Goal: Transaction & Acquisition: Purchase product/service

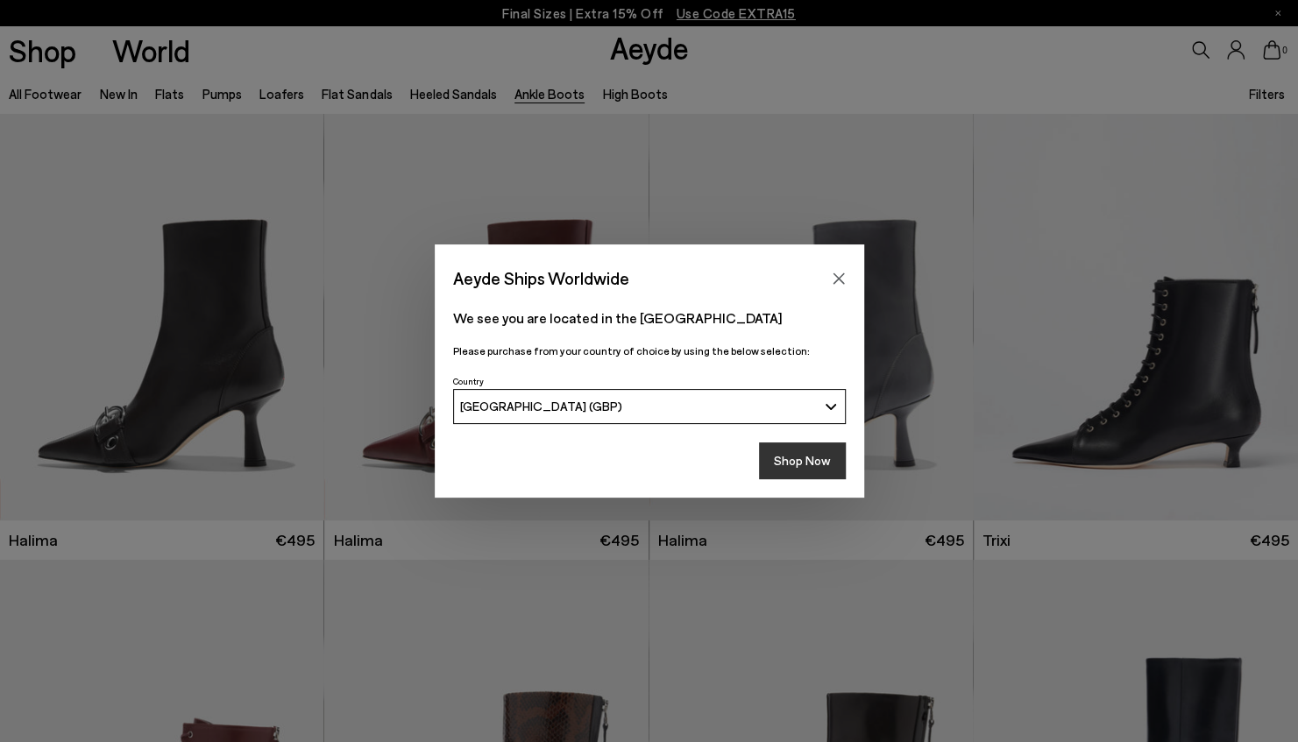
click at [808, 464] on button "Shop Now" at bounding box center [802, 461] width 87 height 37
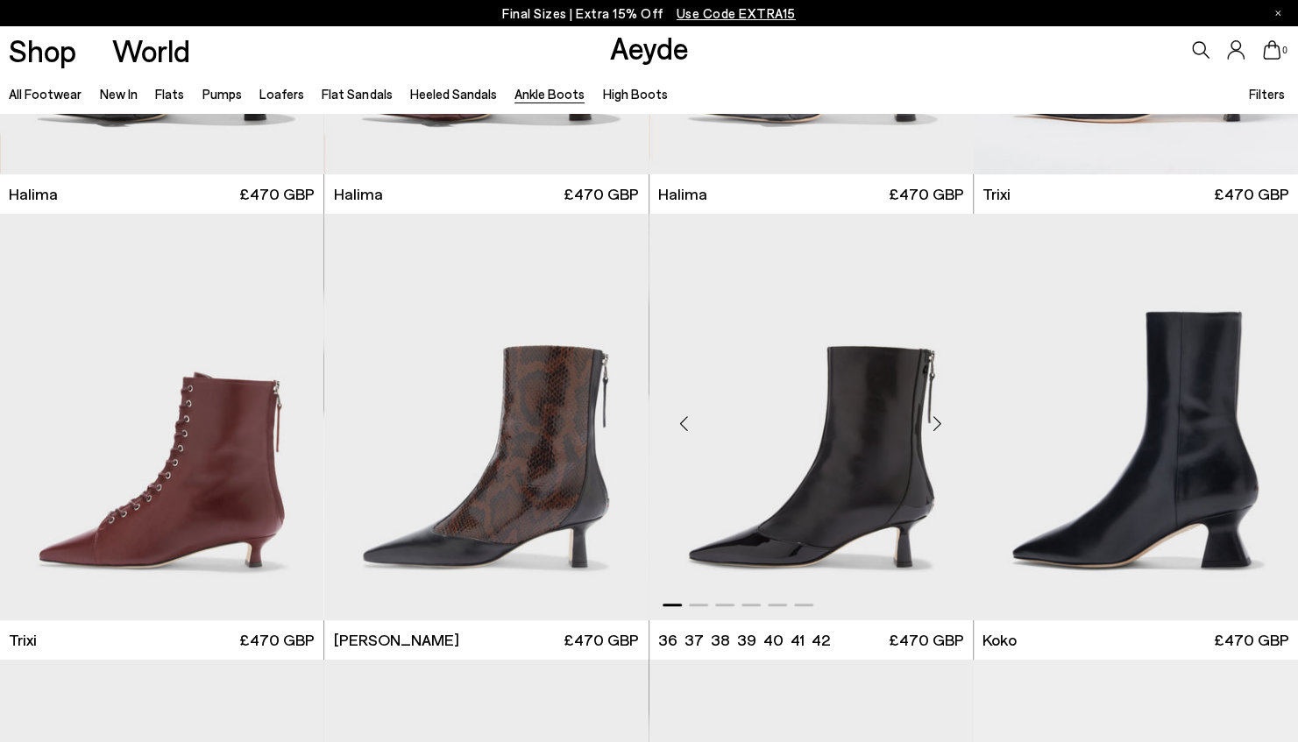
scroll to position [351, 0]
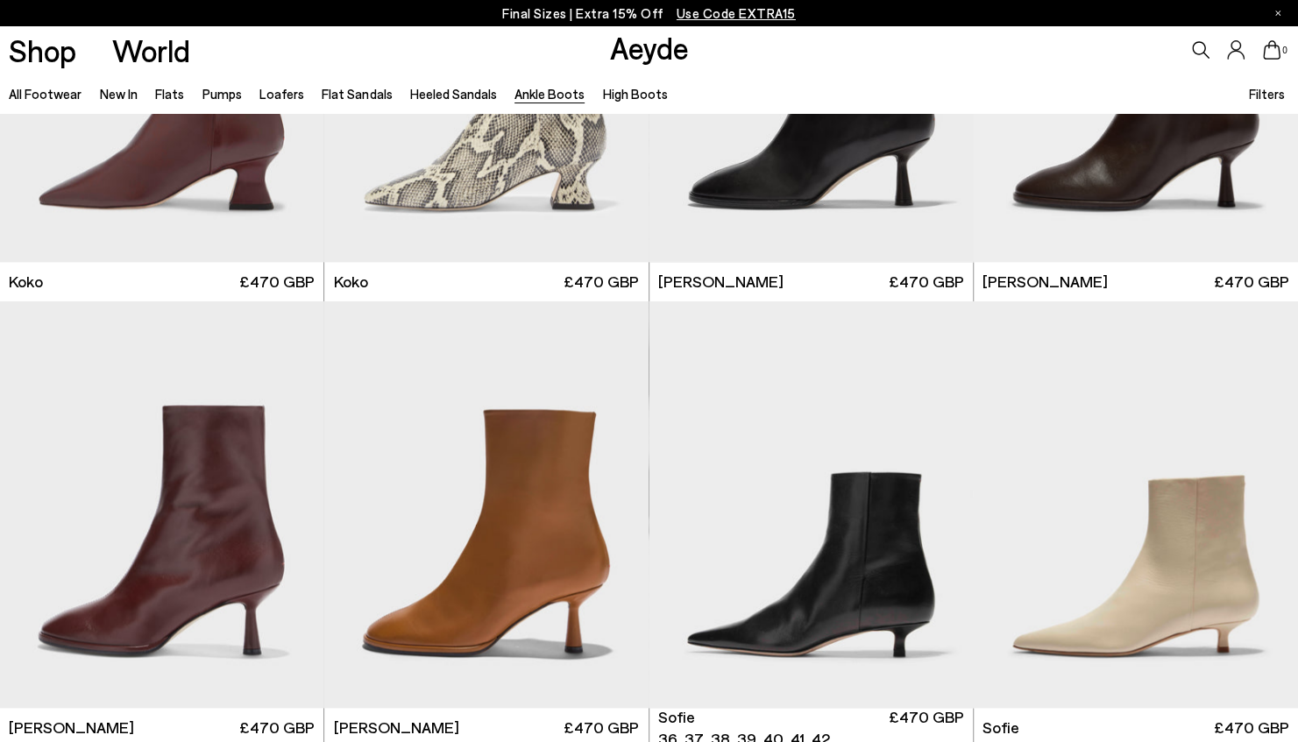
scroll to position [1315, 0]
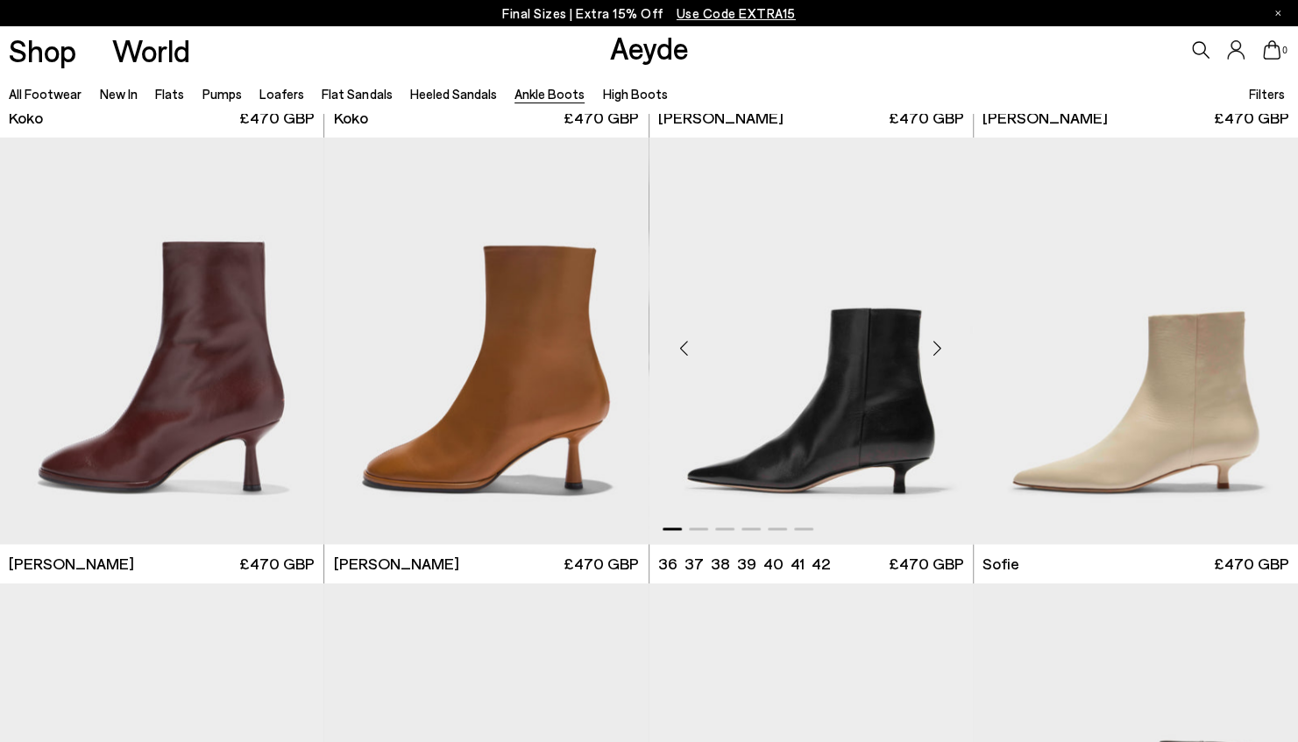
click at [847, 427] on img "1 / 6" at bounding box center [812, 341] width 324 height 407
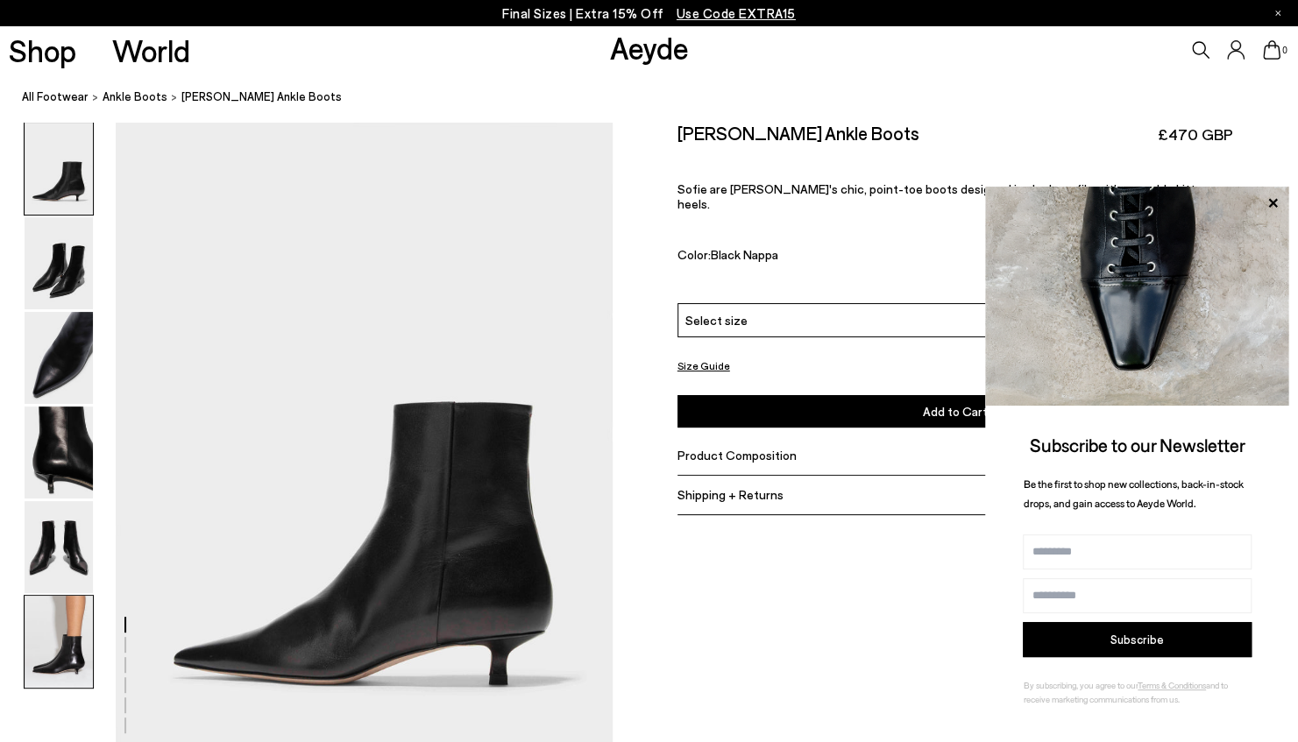
click at [33, 640] on img at bounding box center [59, 642] width 68 height 92
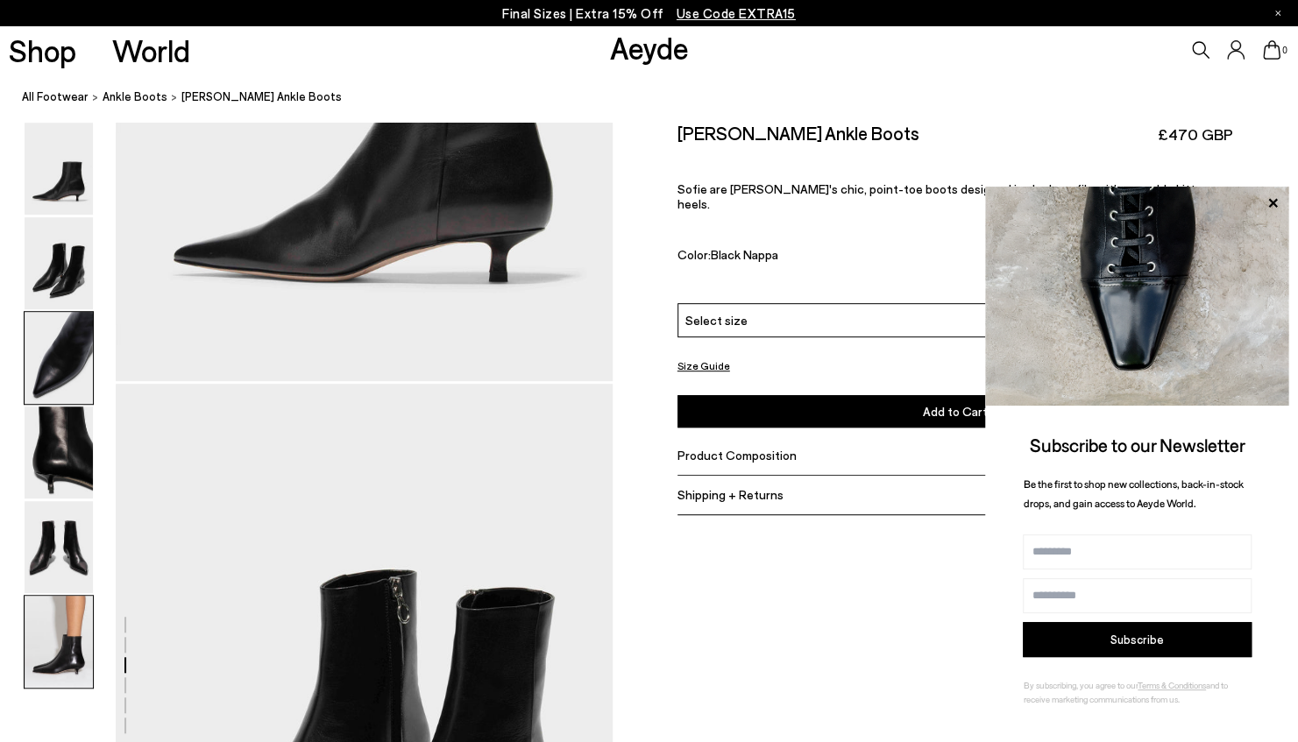
scroll to position [3445, 0]
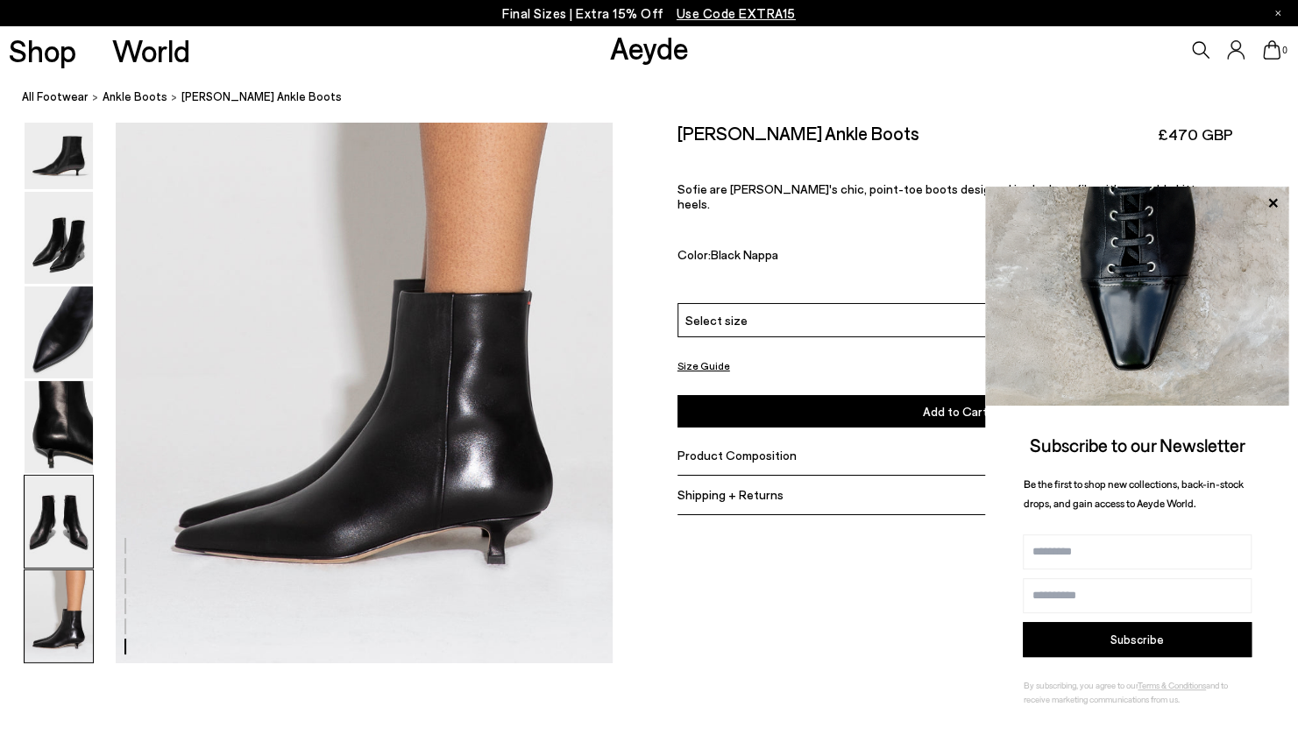
click at [49, 540] on img at bounding box center [59, 522] width 68 height 92
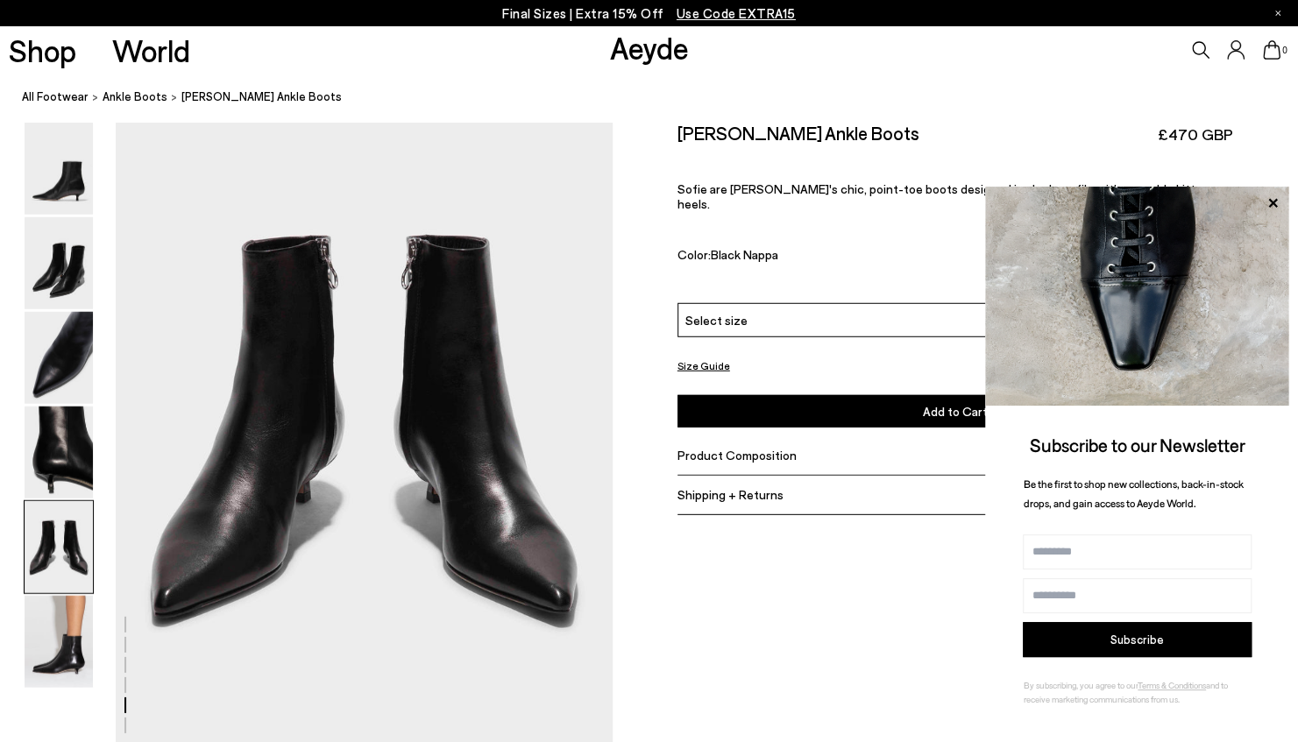
scroll to position [2660, 0]
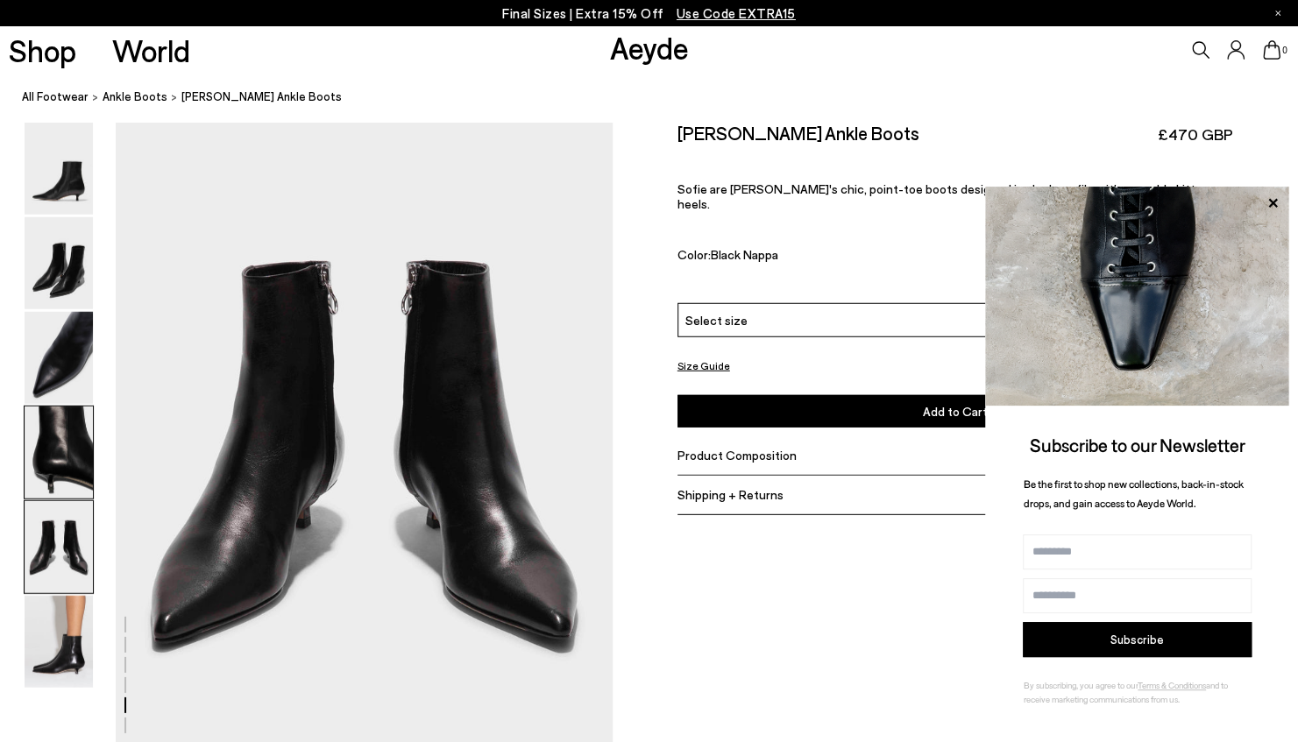
click at [67, 476] on img at bounding box center [59, 453] width 68 height 92
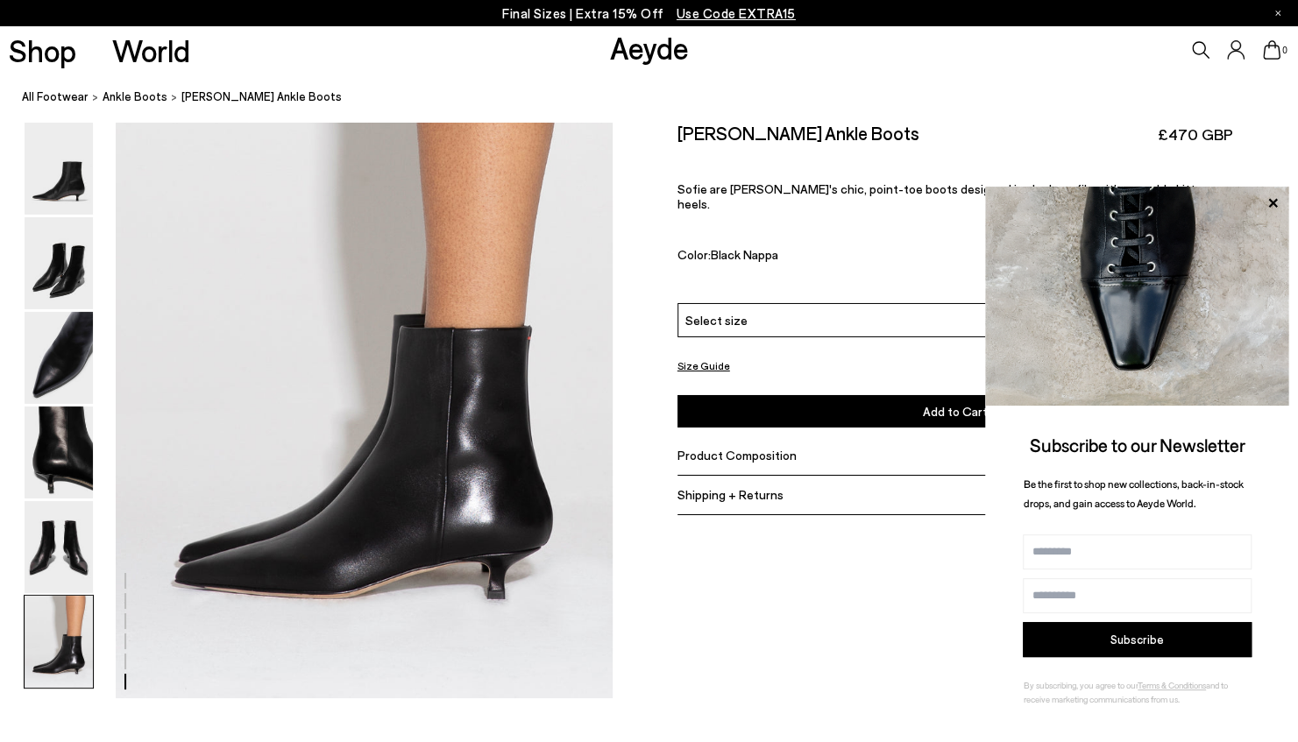
scroll to position [3398, 0]
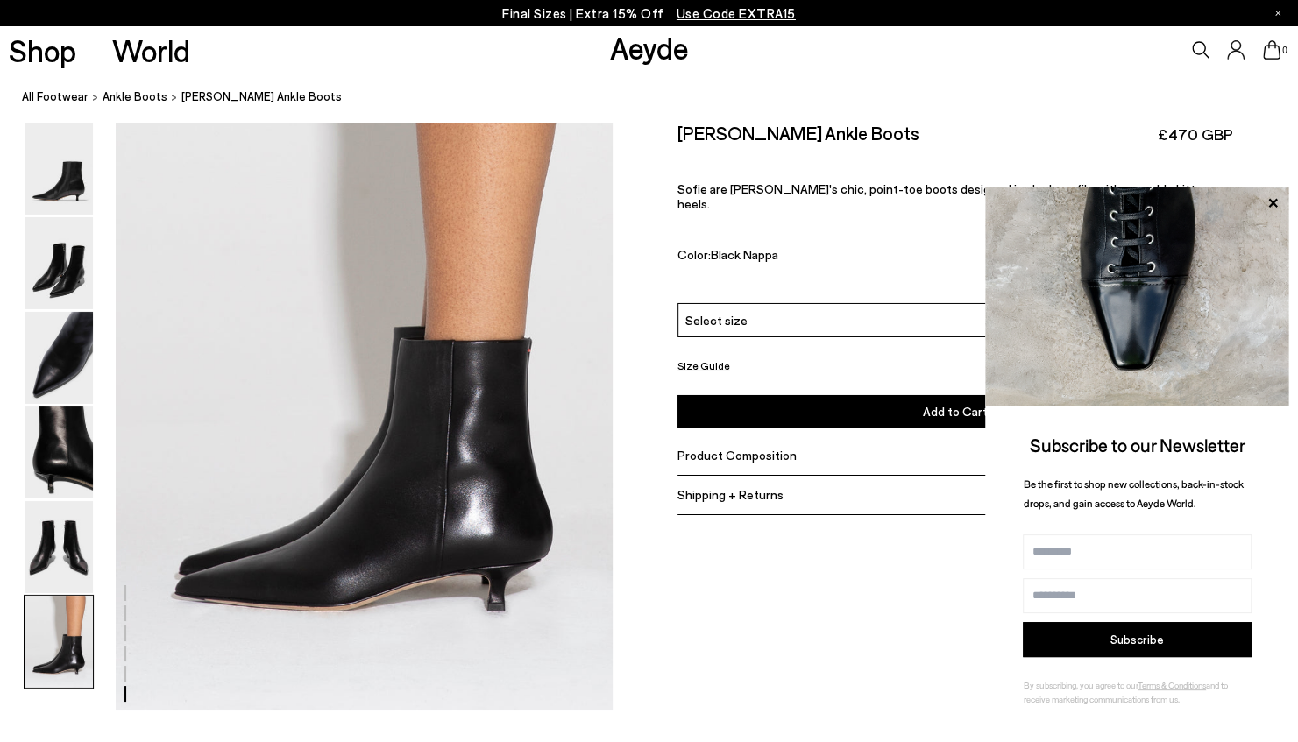
click at [1276, 191] on img at bounding box center [1137, 296] width 304 height 219
click at [1271, 205] on icon at bounding box center [1272, 202] width 9 height 9
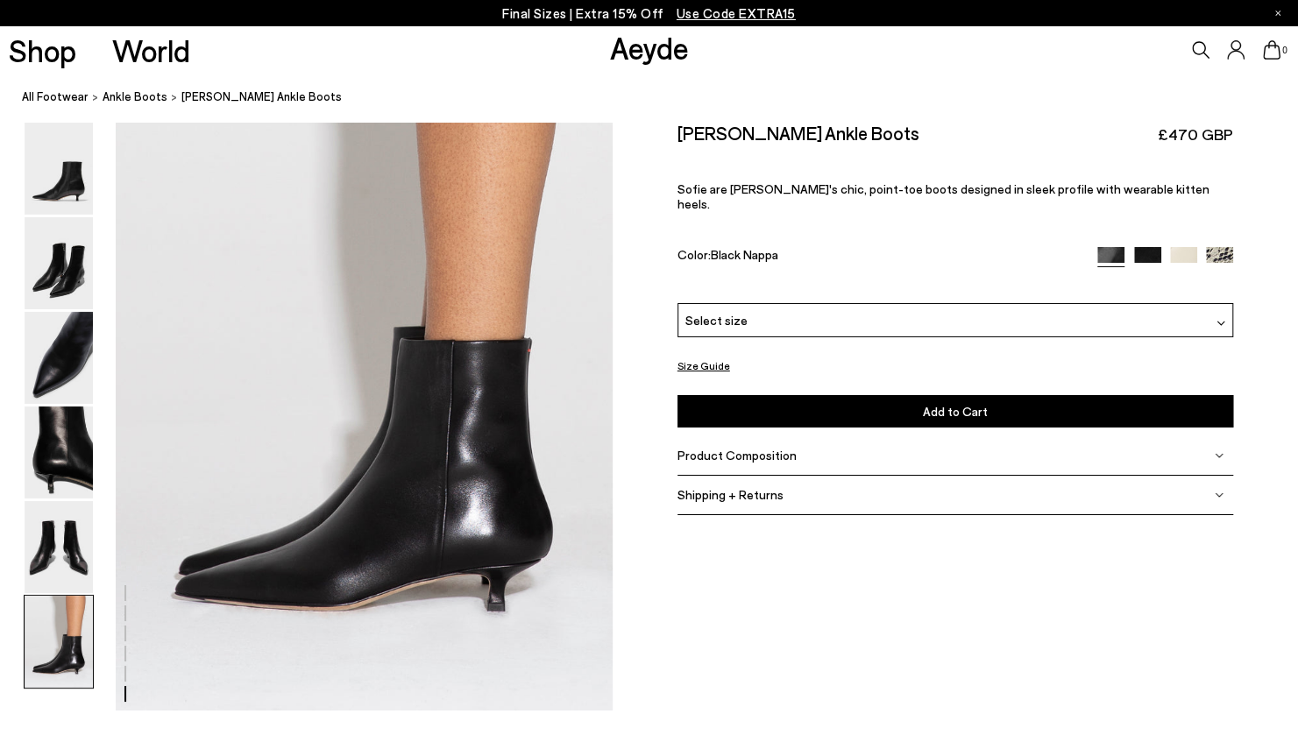
click at [1217, 319] on img at bounding box center [1221, 323] width 9 height 9
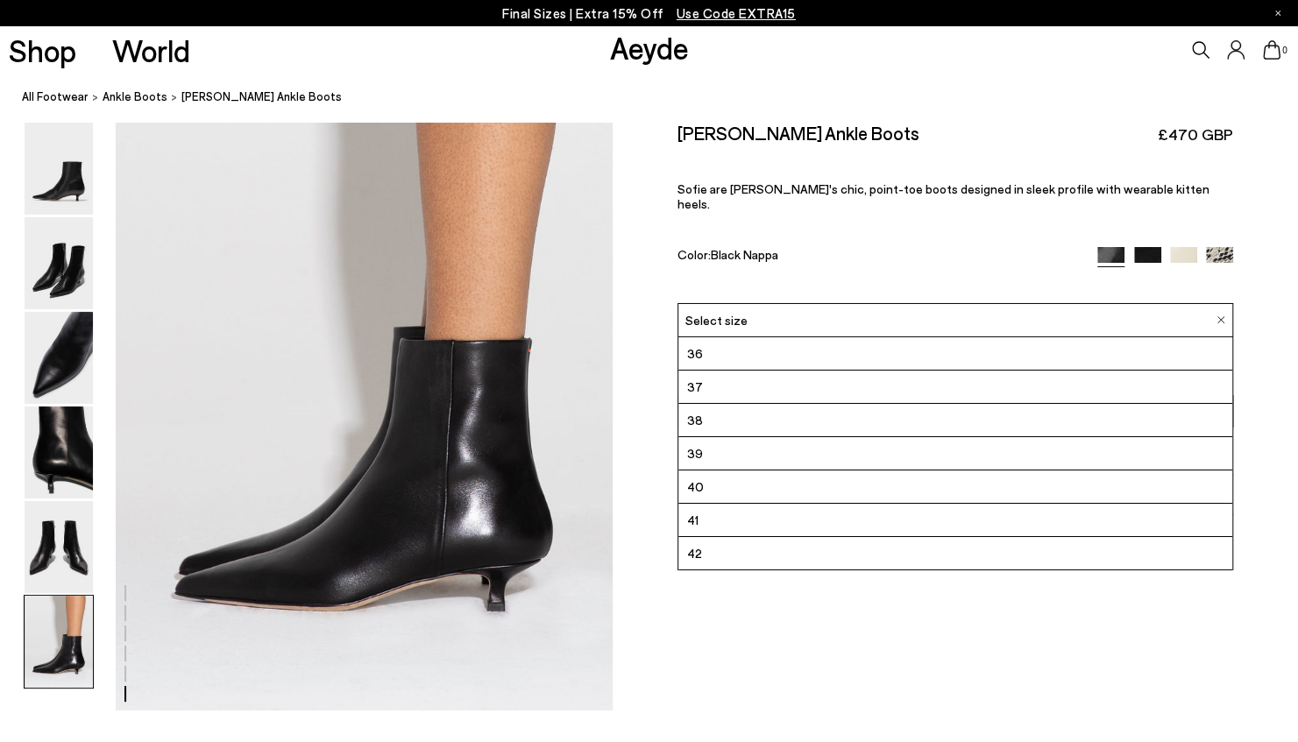
click at [1152, 247] on img at bounding box center [1147, 260] width 27 height 27
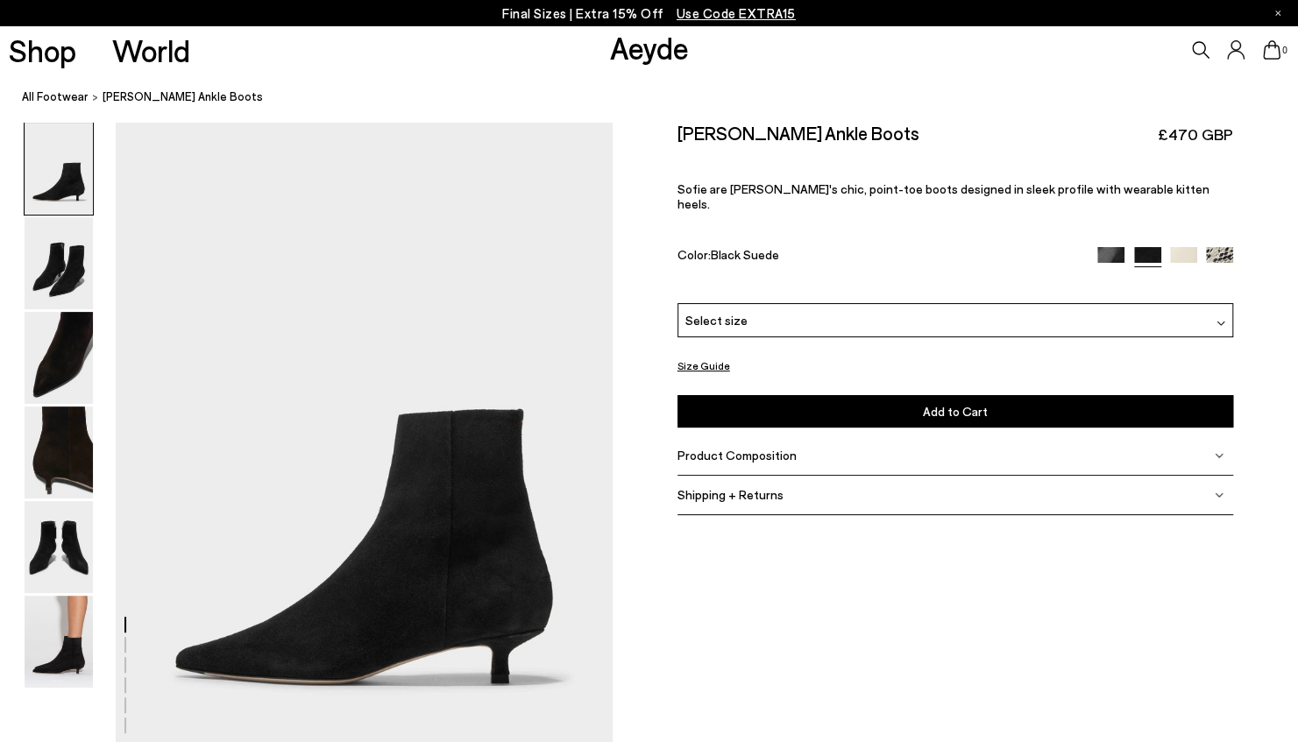
click at [1173, 247] on img at bounding box center [1183, 260] width 27 height 27
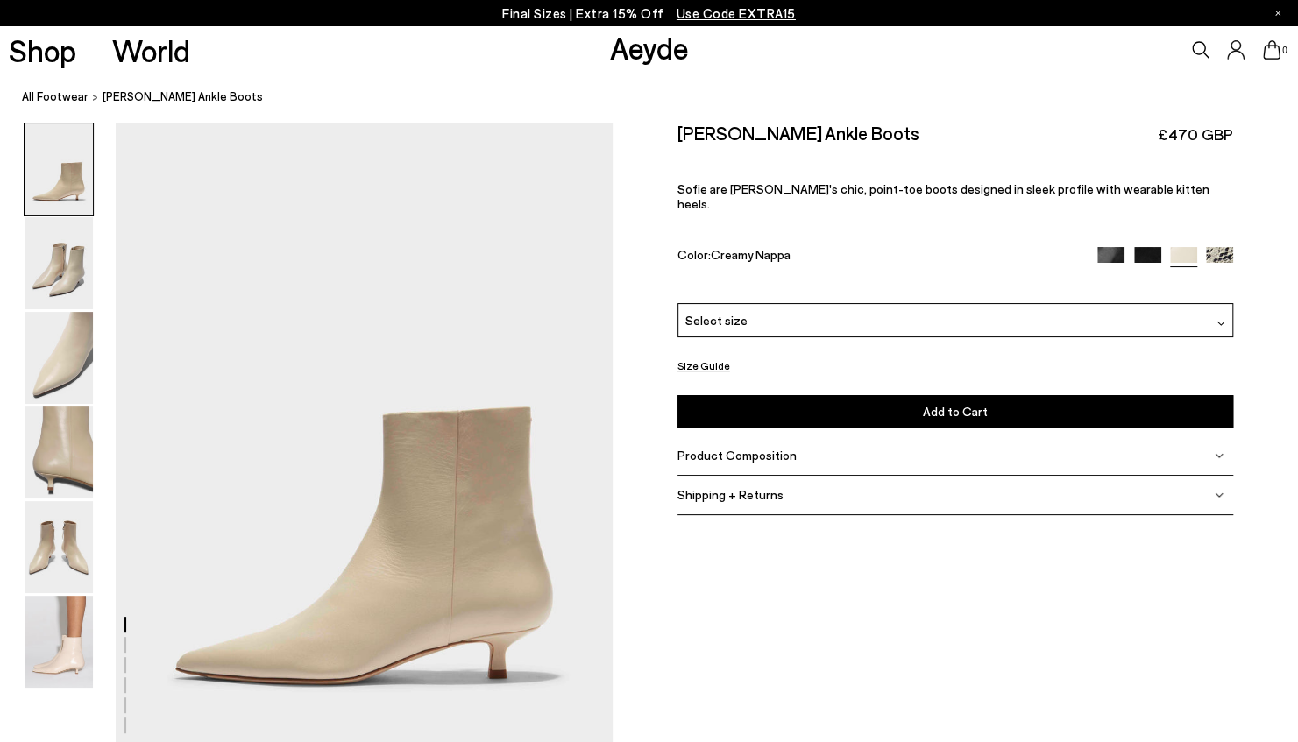
click at [1222, 247] on img at bounding box center [1219, 260] width 27 height 27
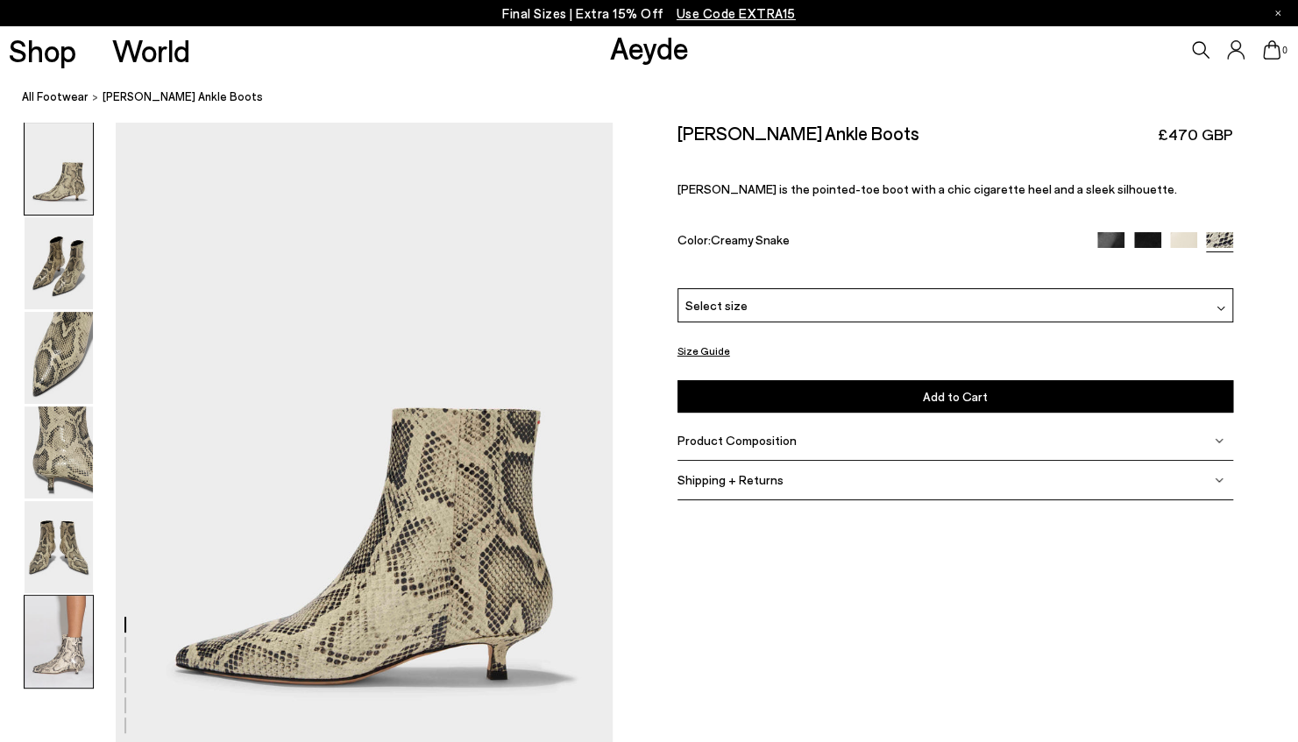
click at [51, 647] on img at bounding box center [59, 642] width 68 height 92
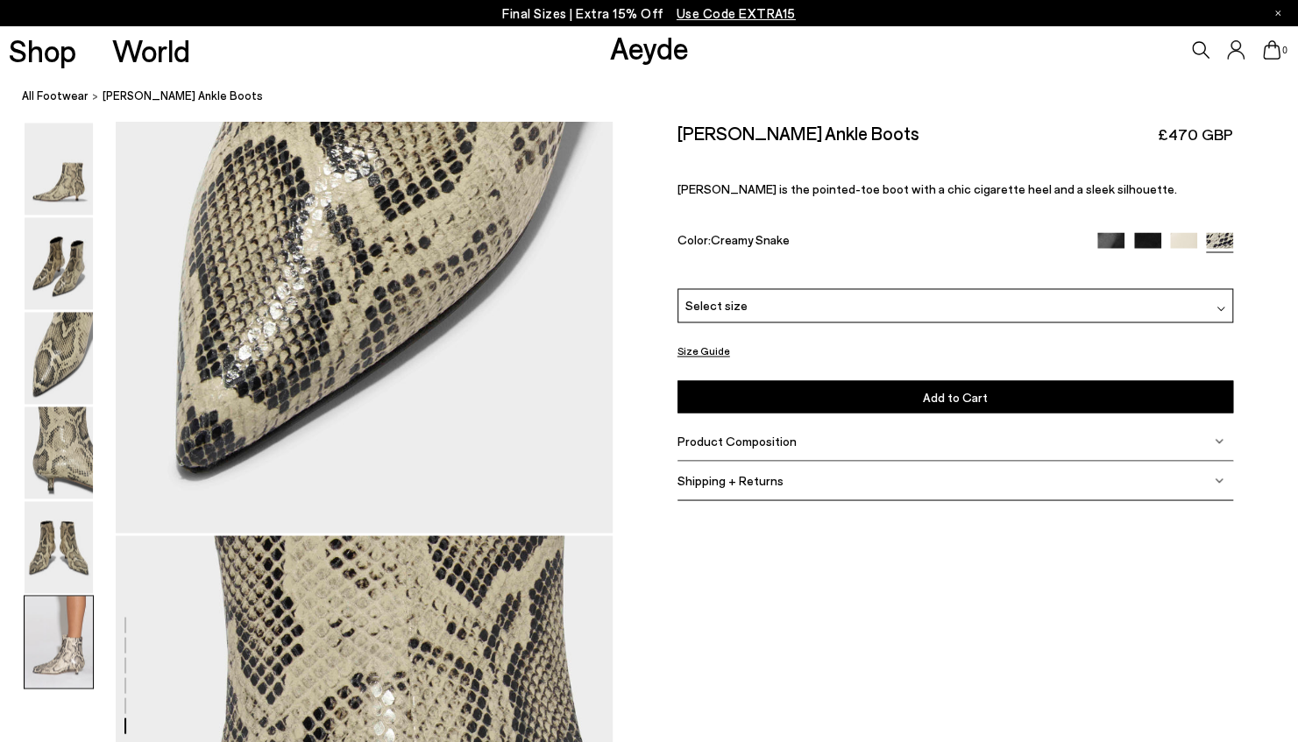
scroll to position [3445, 0]
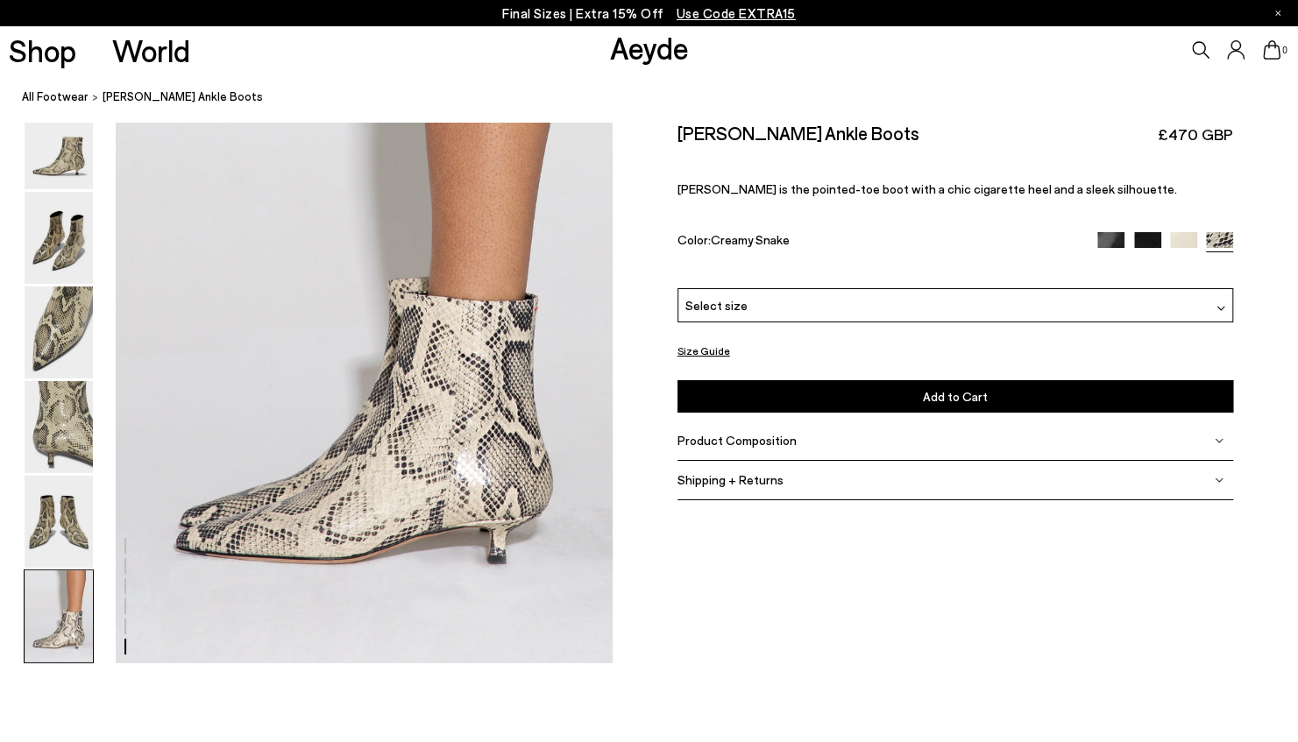
click at [1166, 291] on div "Select size" at bounding box center [956, 305] width 556 height 34
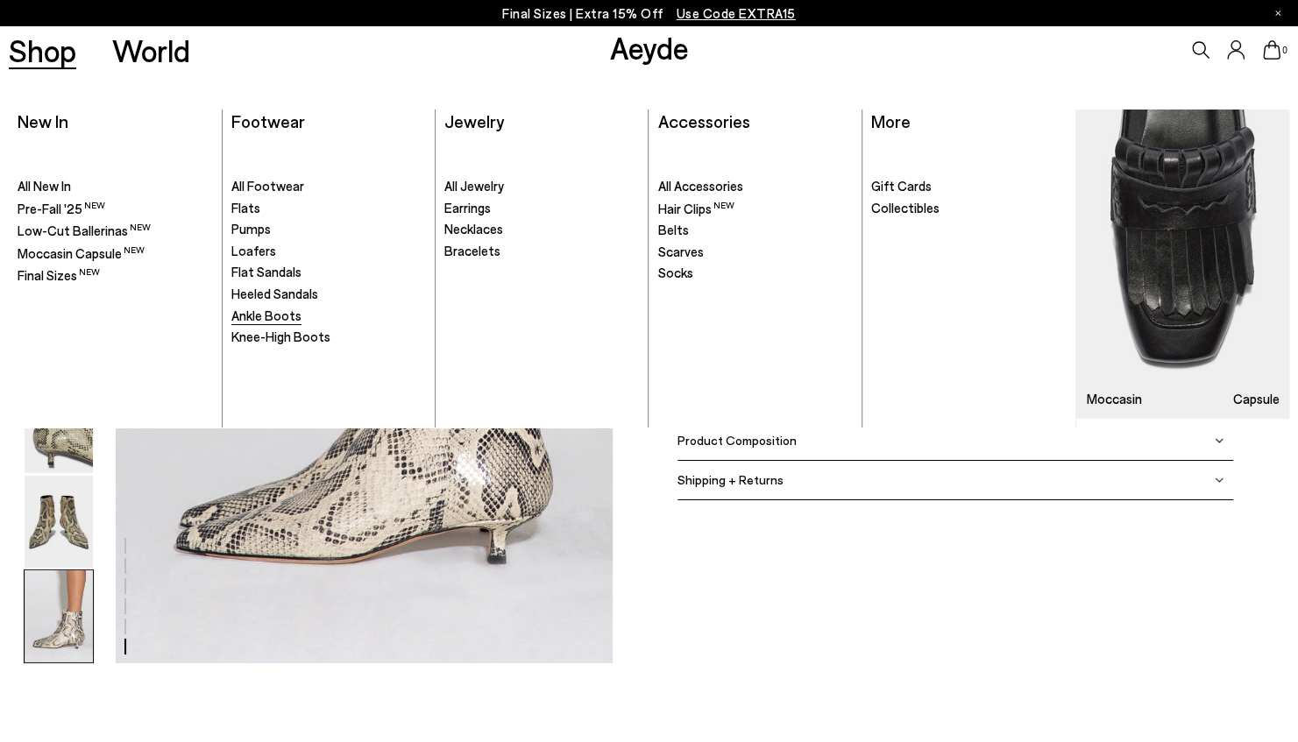
click at [249, 316] on span "Ankle Boots" at bounding box center [266, 316] width 70 height 16
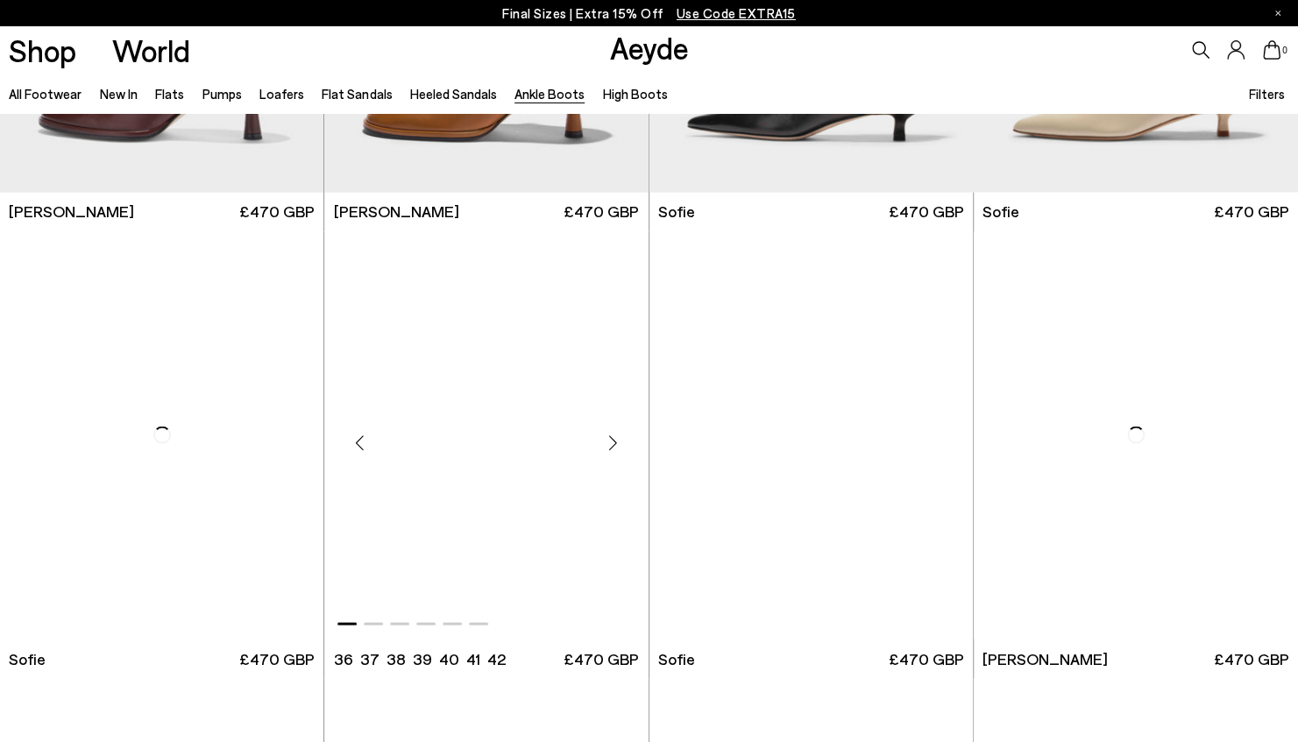
scroll to position [1666, 0]
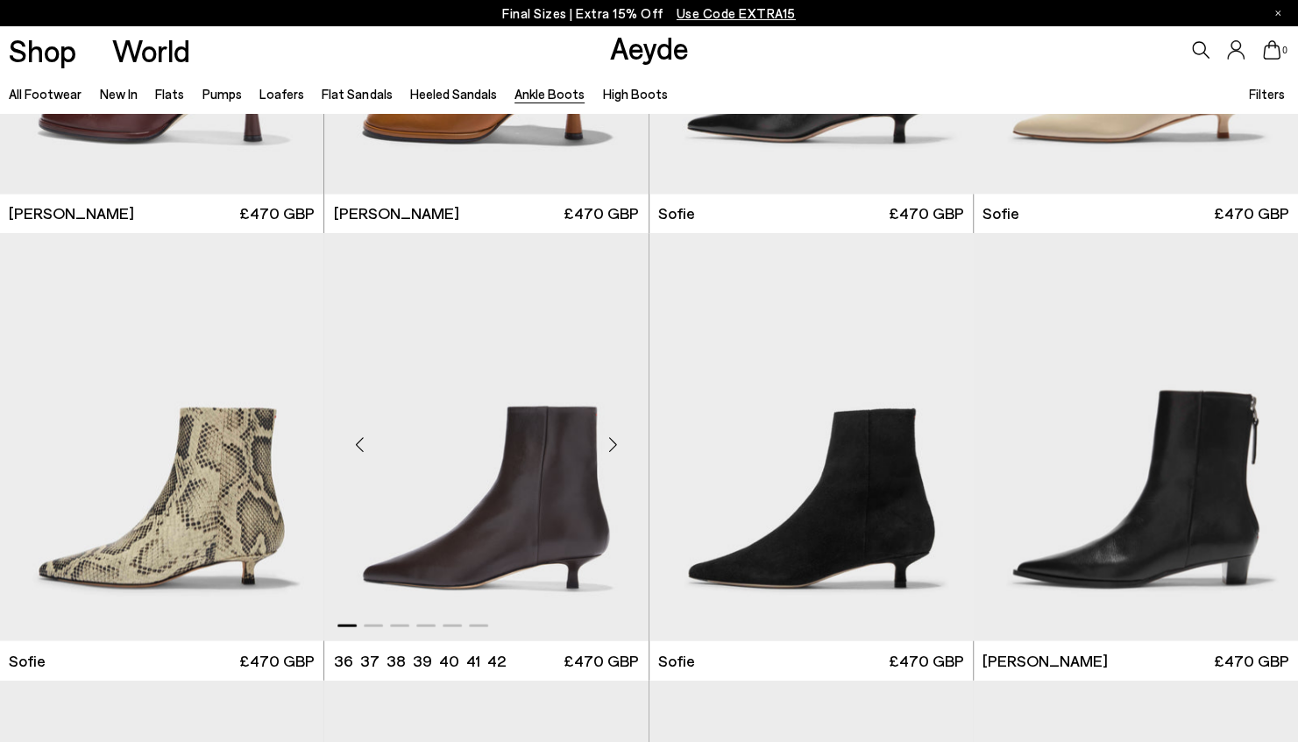
click at [613, 444] on div "Next slide" at bounding box center [613, 443] width 53 height 53
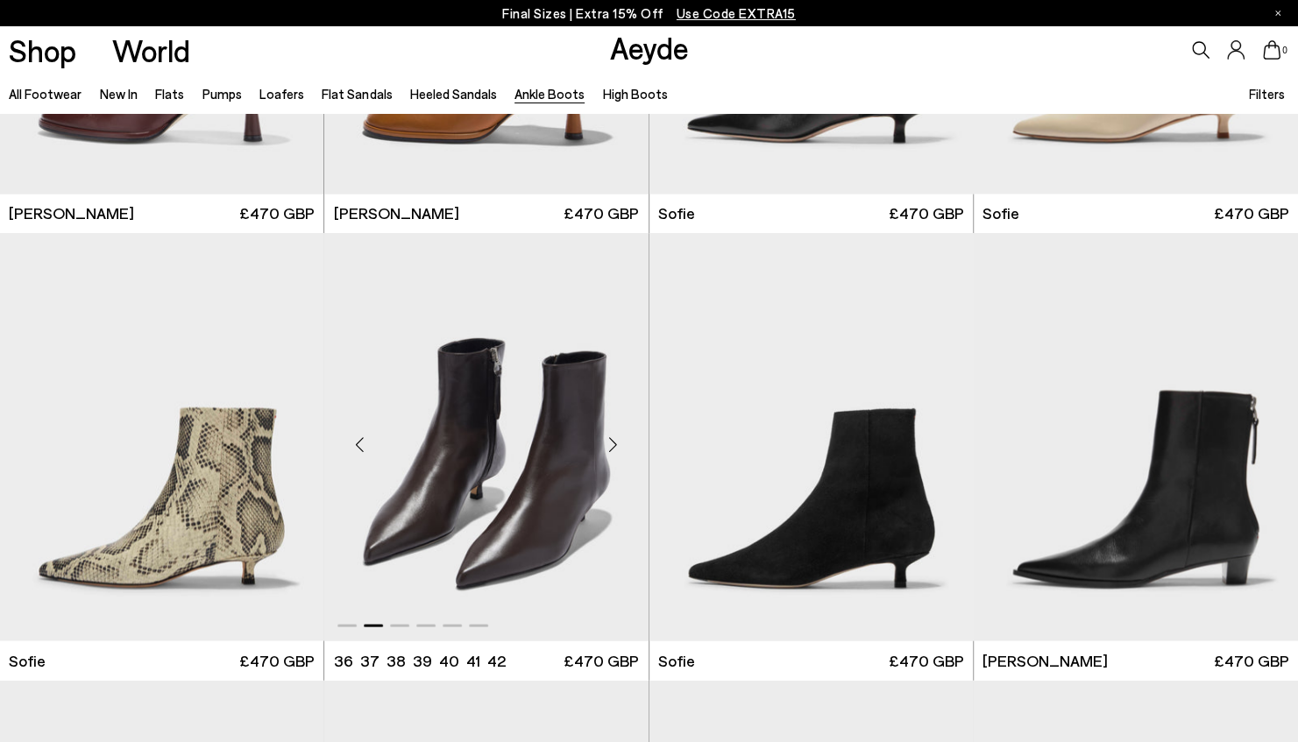
click at [613, 444] on div "Next slide" at bounding box center [613, 443] width 53 height 53
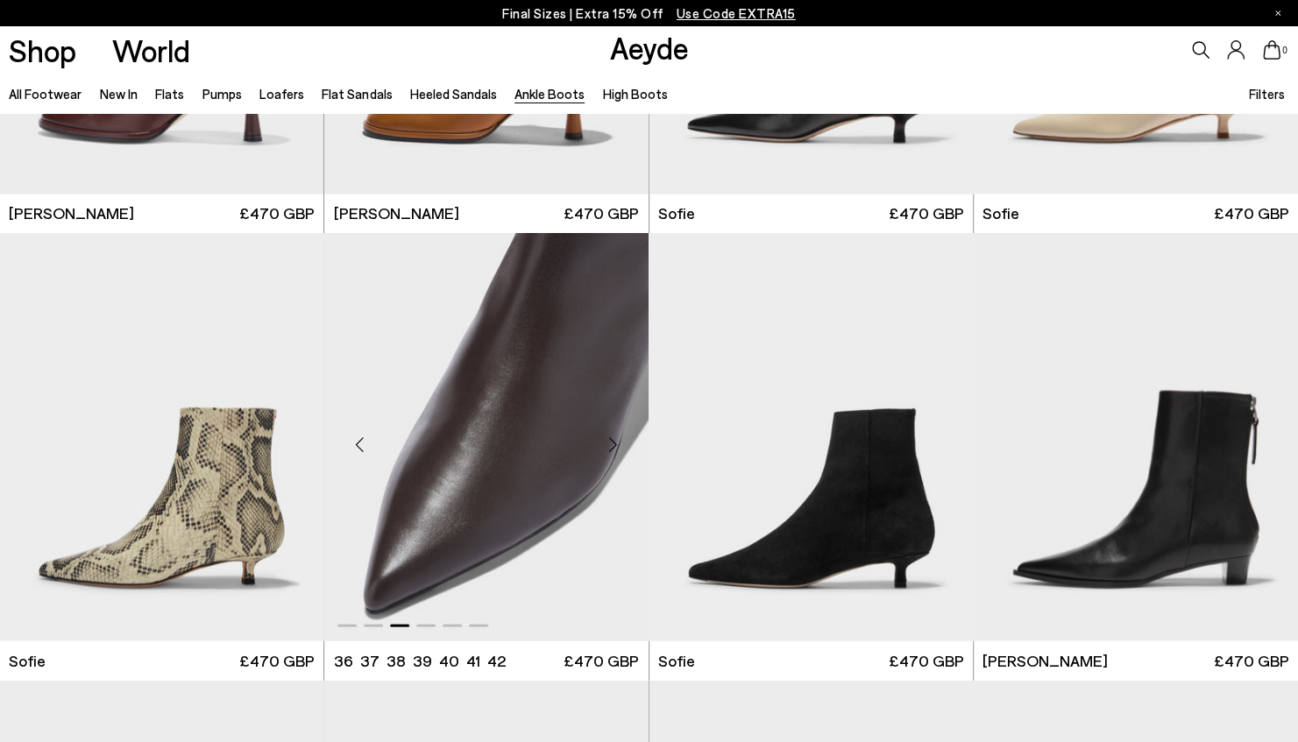
click at [613, 444] on div "Next slide" at bounding box center [613, 443] width 53 height 53
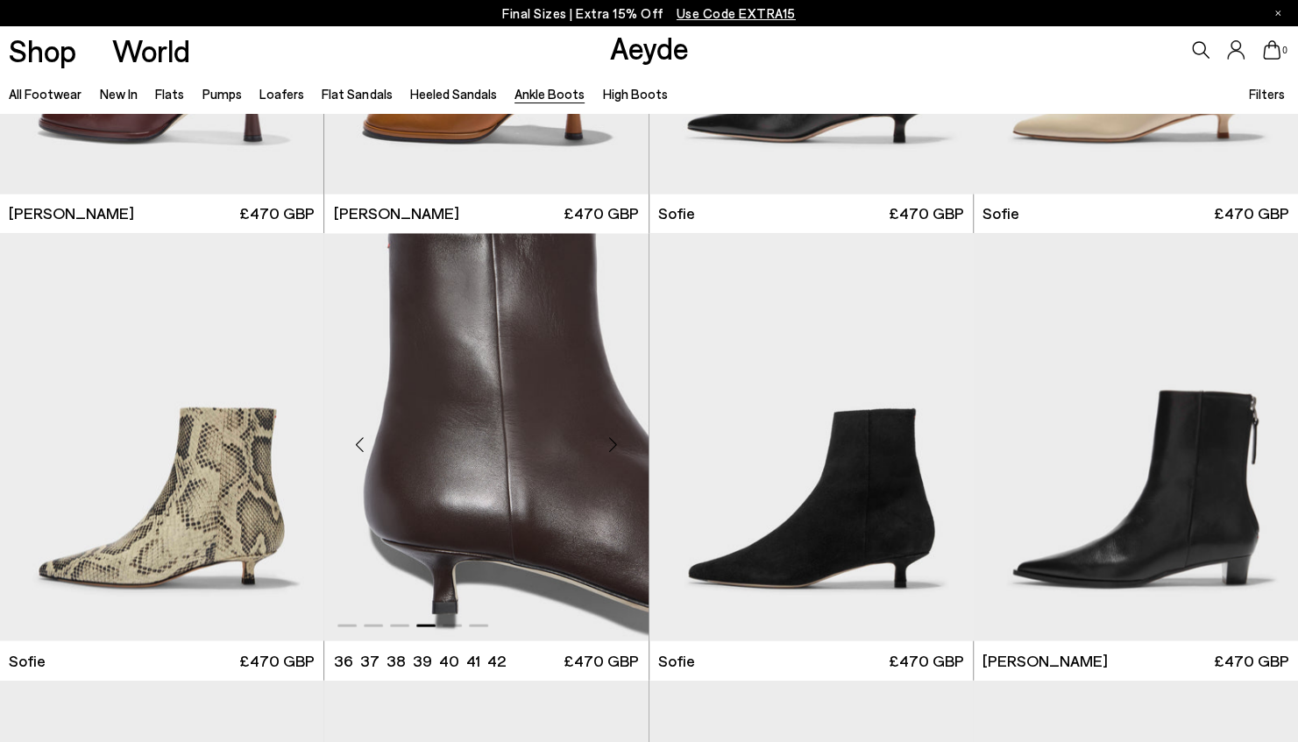
click at [613, 444] on div "Next slide" at bounding box center [613, 443] width 53 height 53
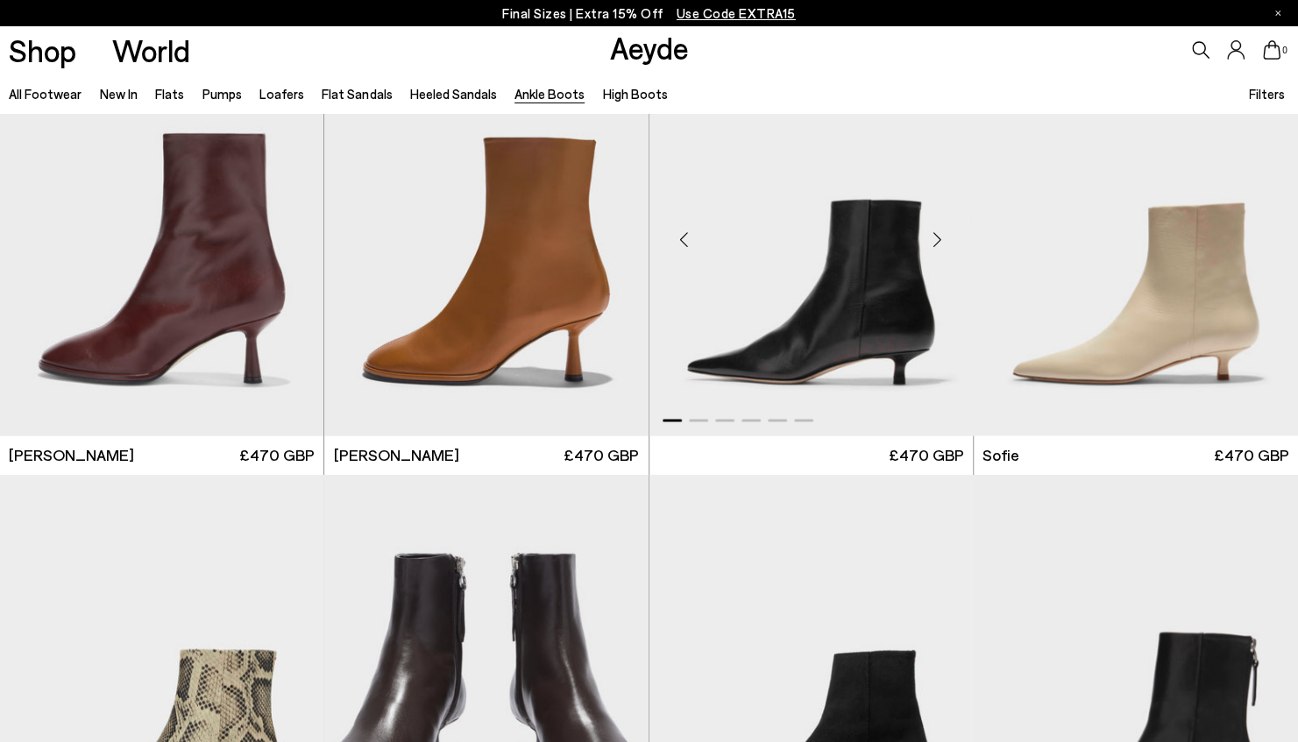
scroll to position [1403, 0]
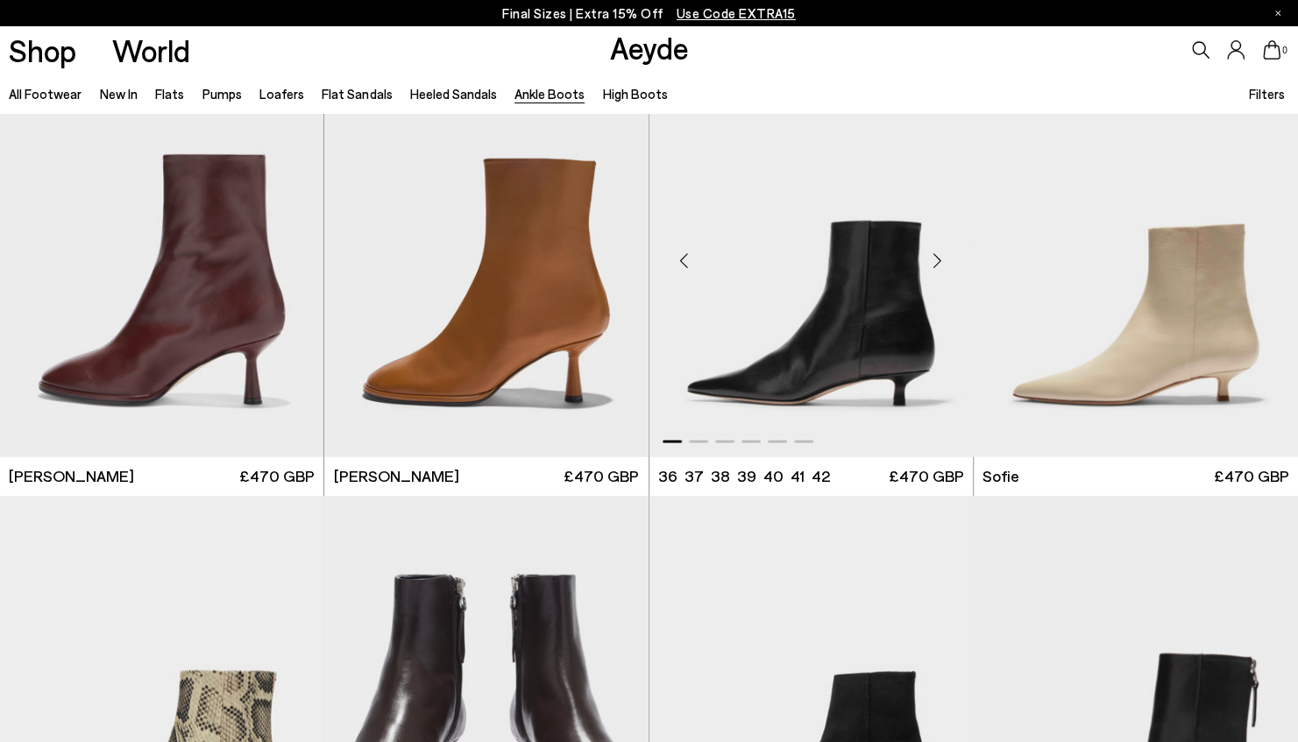
click at [933, 264] on div "Next slide" at bounding box center [938, 260] width 53 height 53
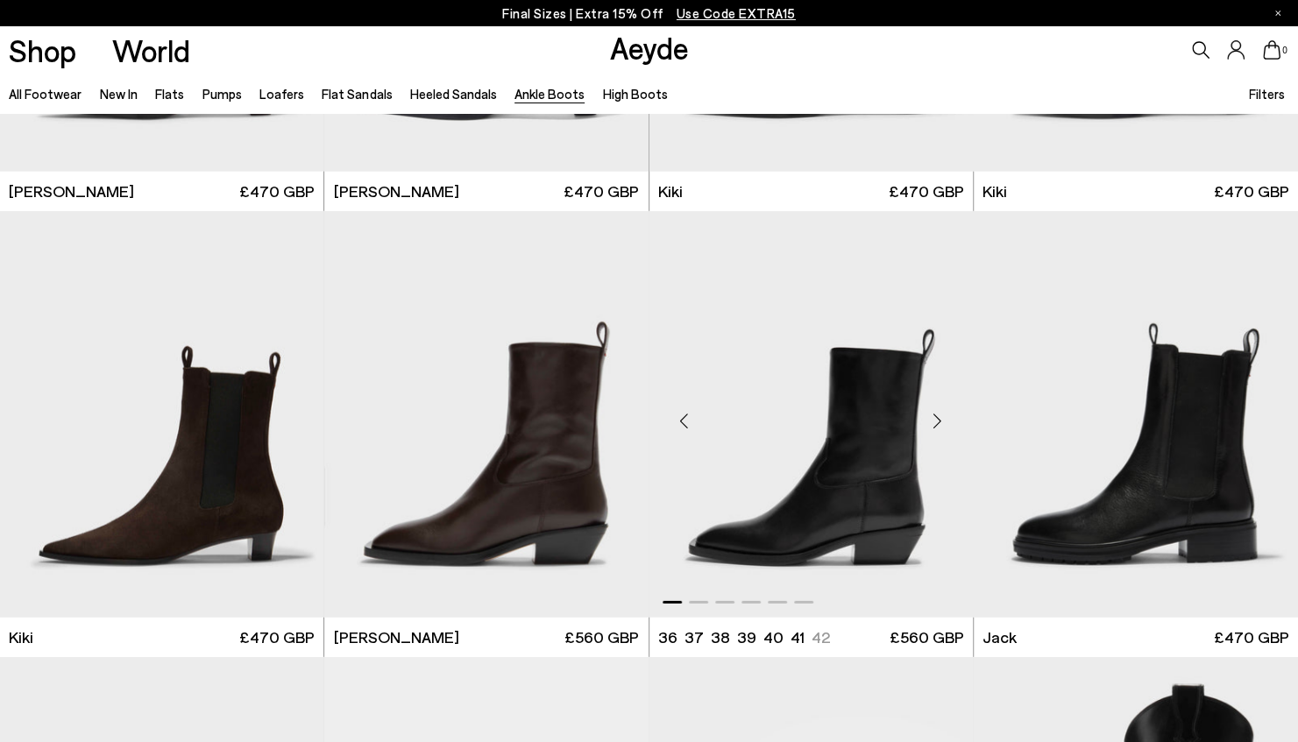
scroll to position [2630, 0]
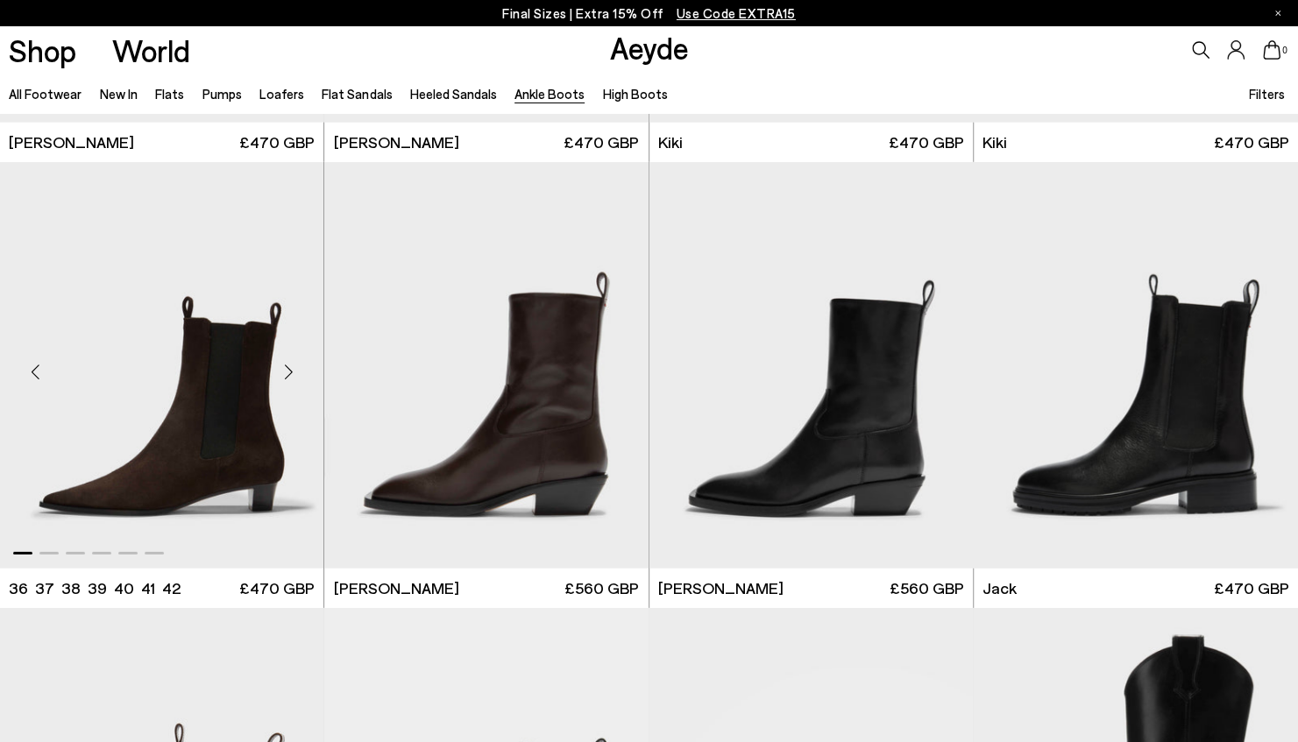
click at [292, 367] on div "Next slide" at bounding box center [288, 372] width 53 height 53
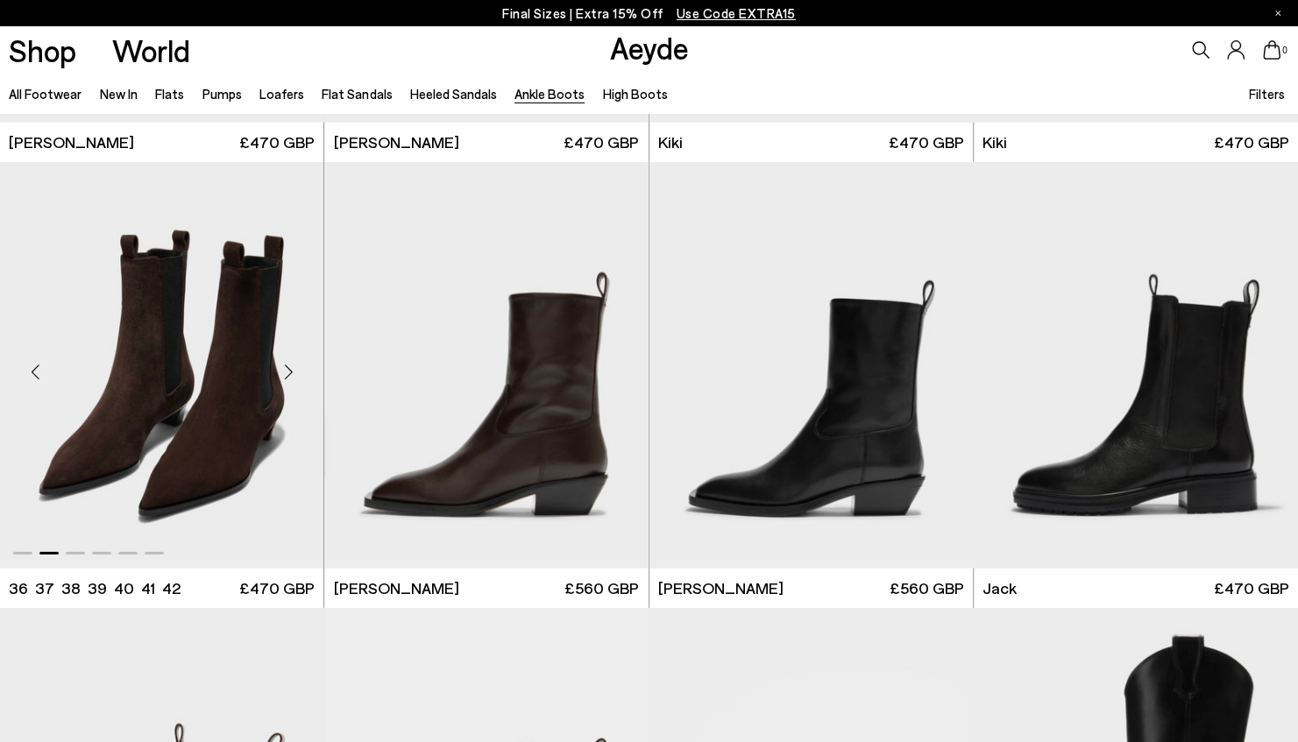
click at [292, 367] on div "Next slide" at bounding box center [288, 372] width 53 height 53
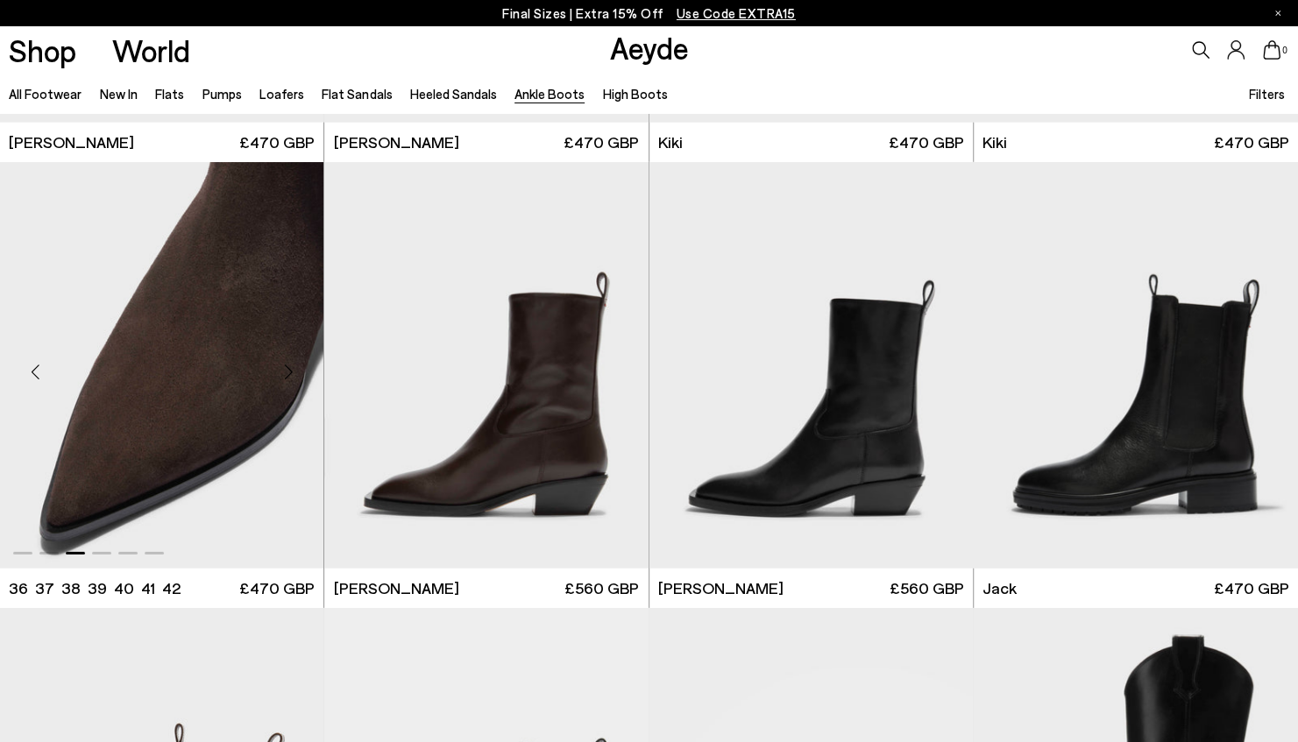
click at [292, 367] on div "Next slide" at bounding box center [288, 372] width 53 height 53
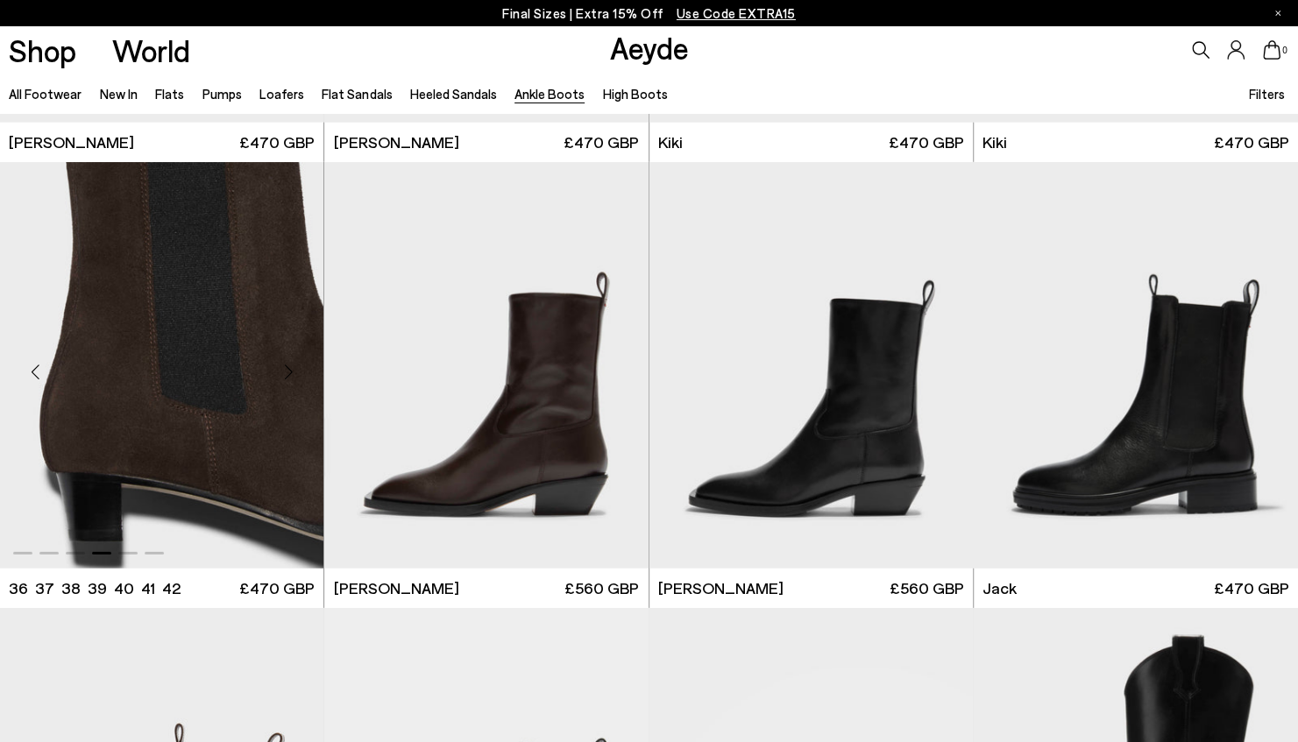
click at [292, 367] on div "Next slide" at bounding box center [288, 372] width 53 height 53
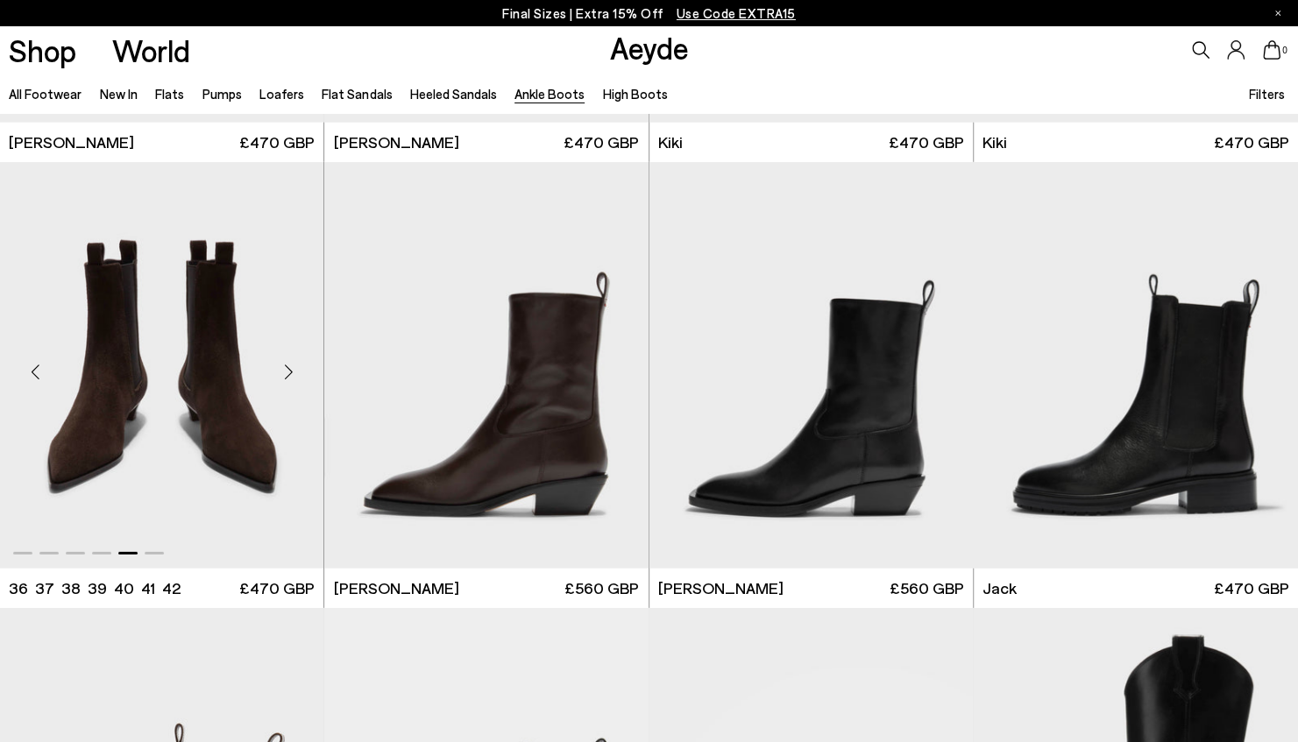
click at [75, 340] on img "5 / 6" at bounding box center [162, 365] width 324 height 407
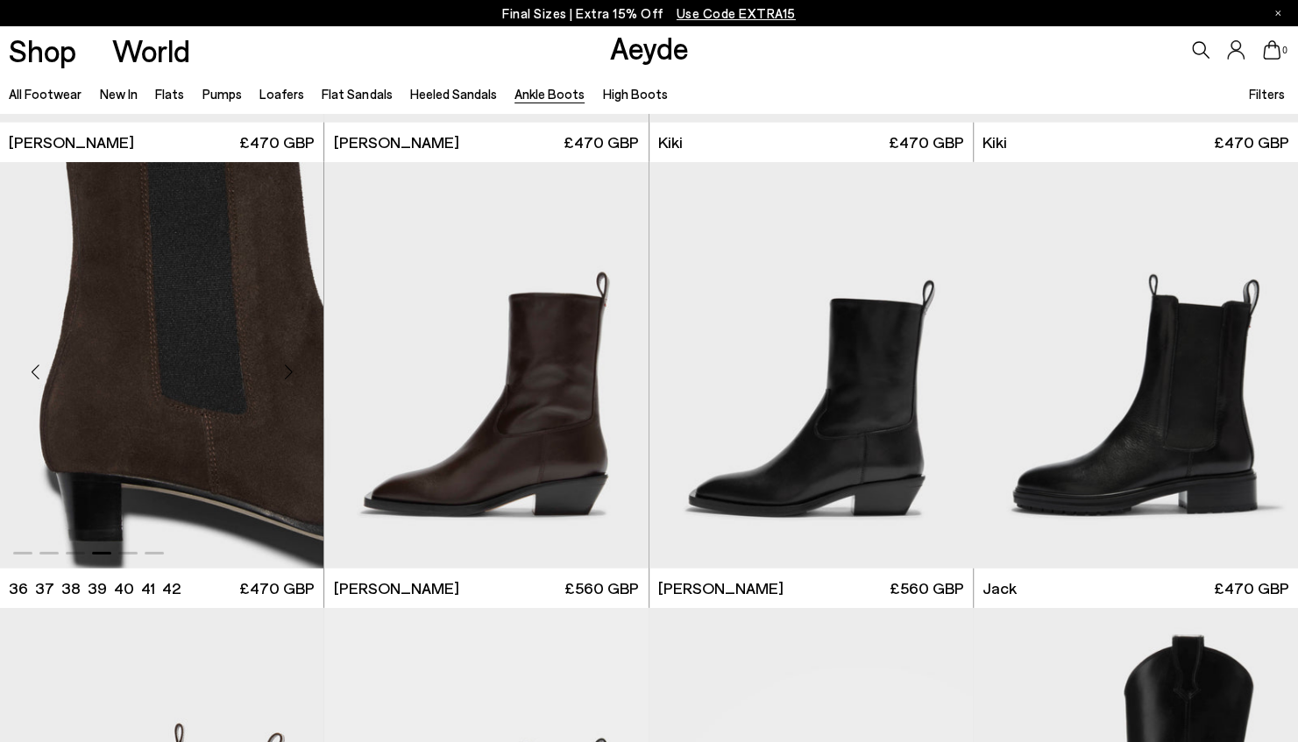
click at [127, 331] on img "4 / 6" at bounding box center [162, 365] width 324 height 407
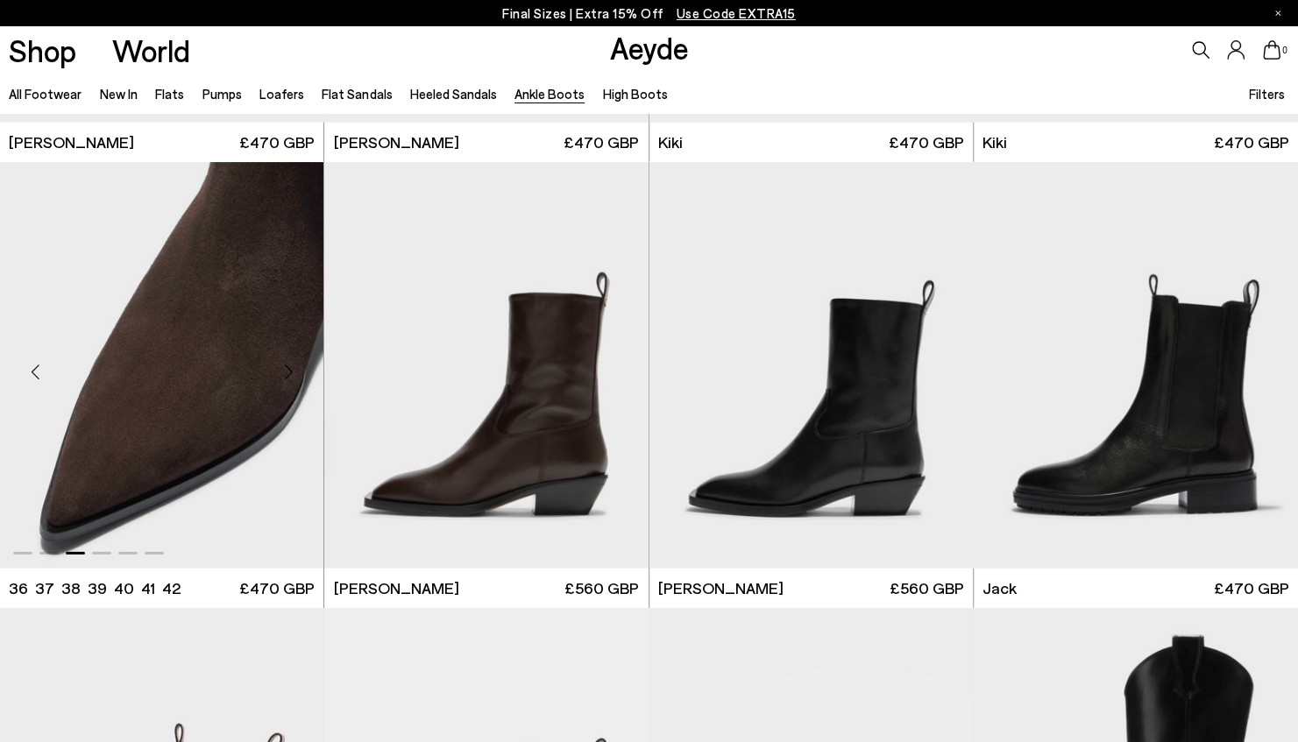
click at [183, 442] on img "3 / 6" at bounding box center [162, 365] width 324 height 407
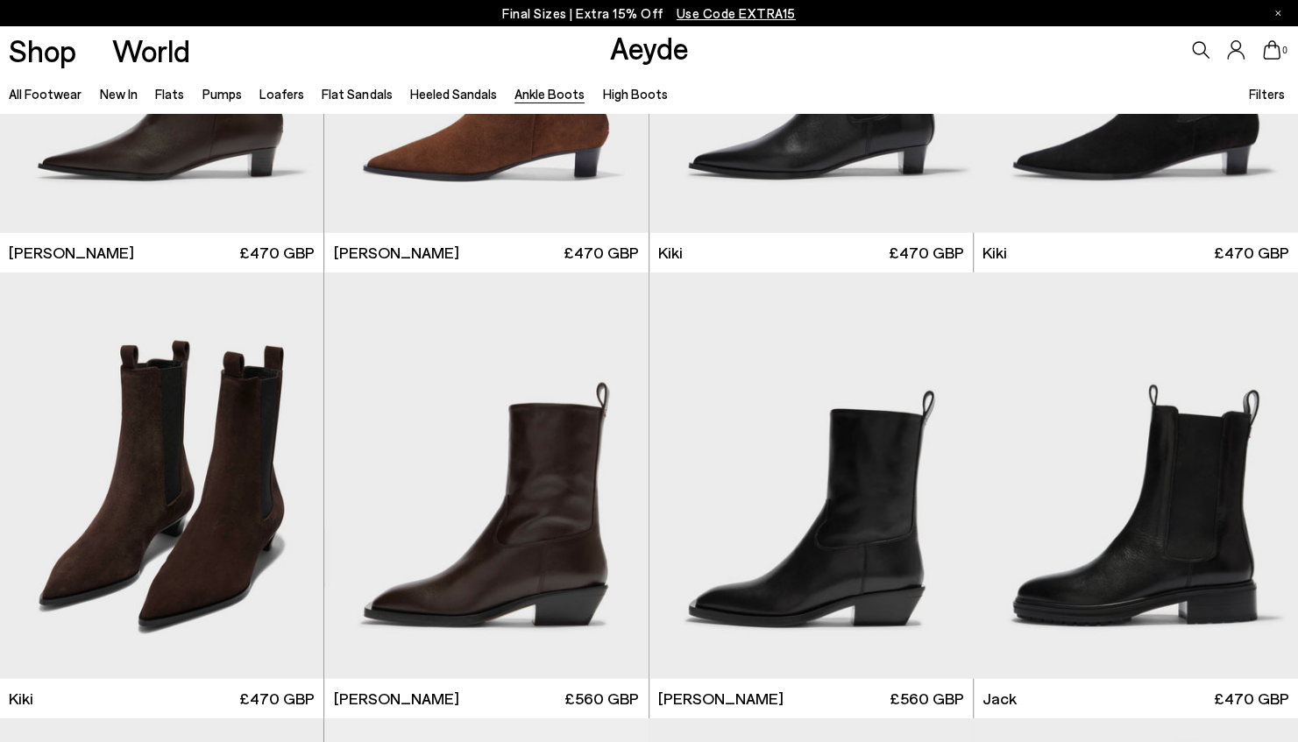
scroll to position [2717, 0]
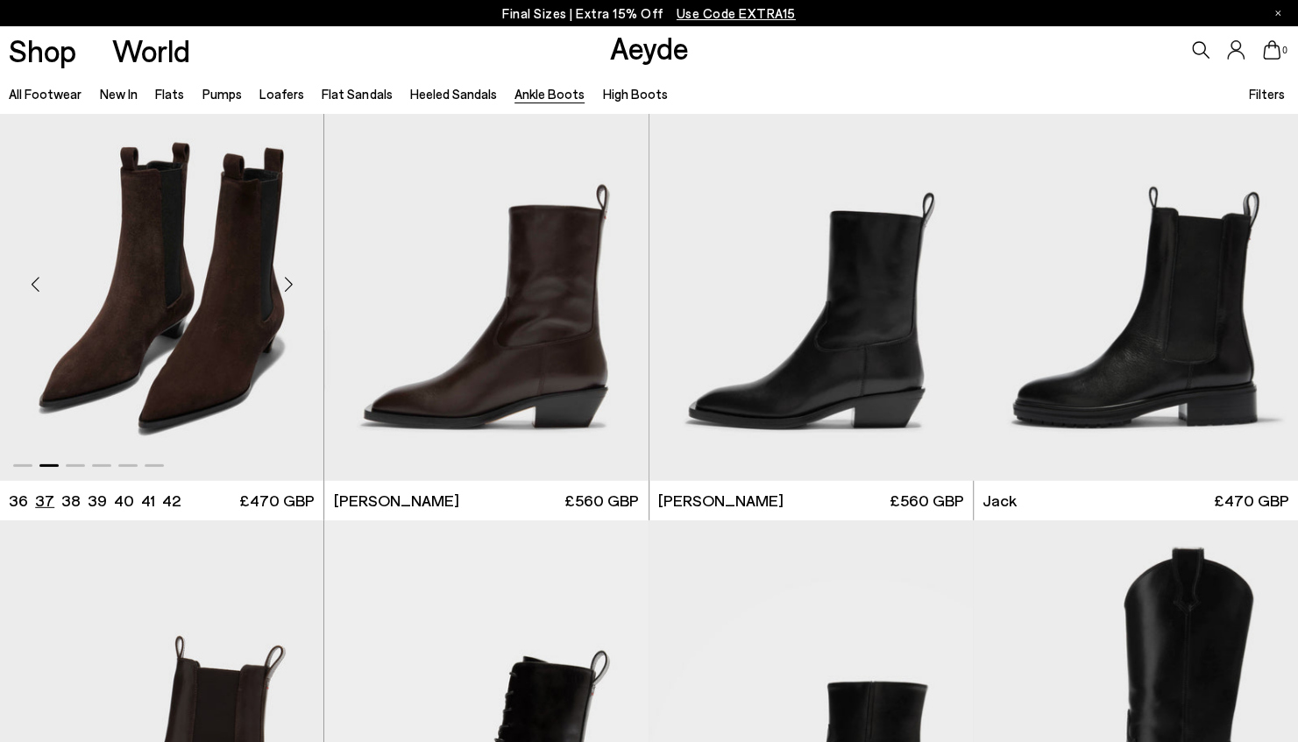
click at [42, 495] on li "37" at bounding box center [44, 501] width 19 height 22
click at [181, 328] on img "2 / 6" at bounding box center [162, 278] width 324 height 407
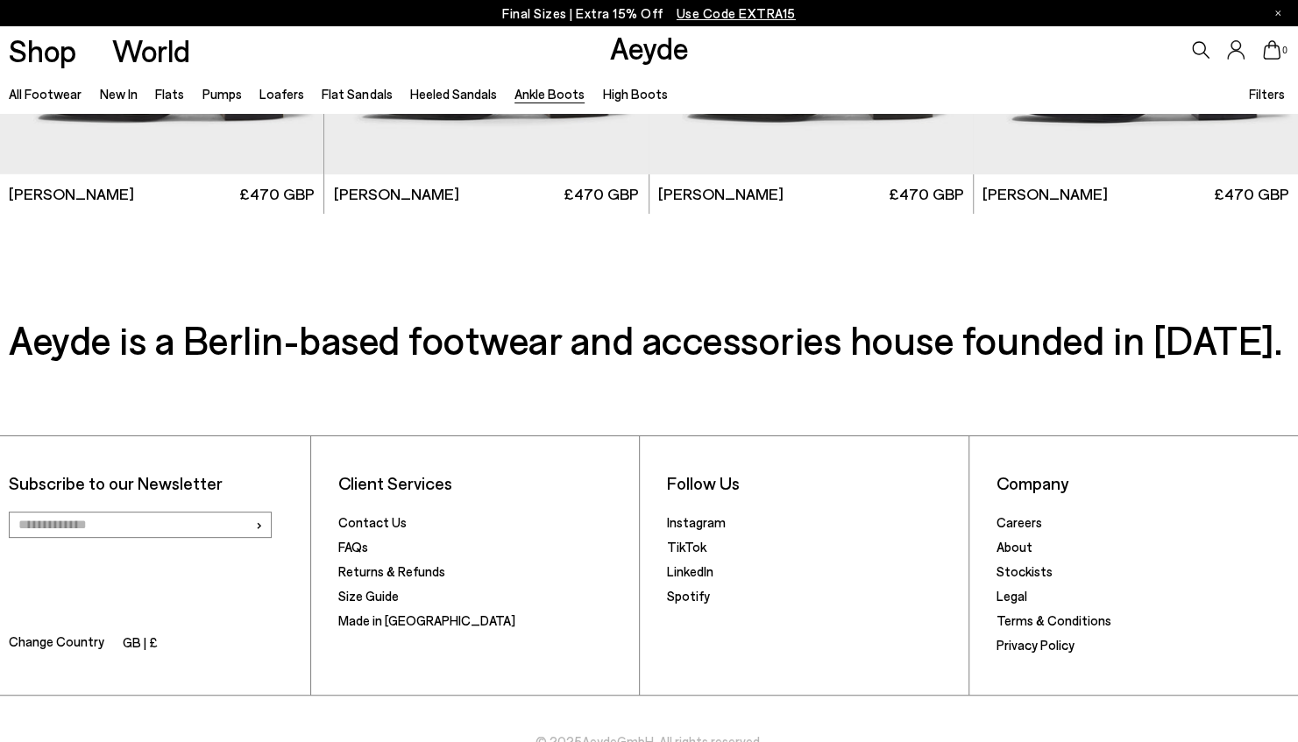
scroll to position [3961, 0]
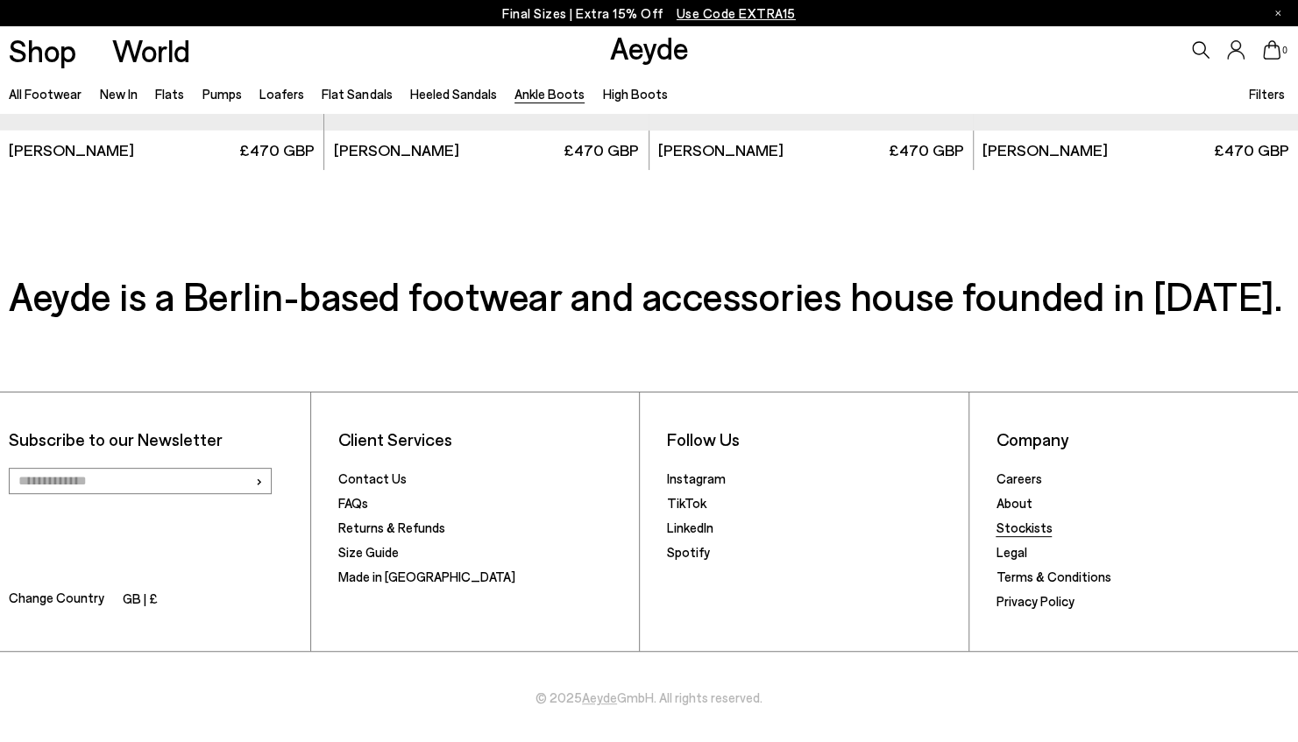
click at [1008, 525] on link "Stockists" at bounding box center [1024, 528] width 56 height 16
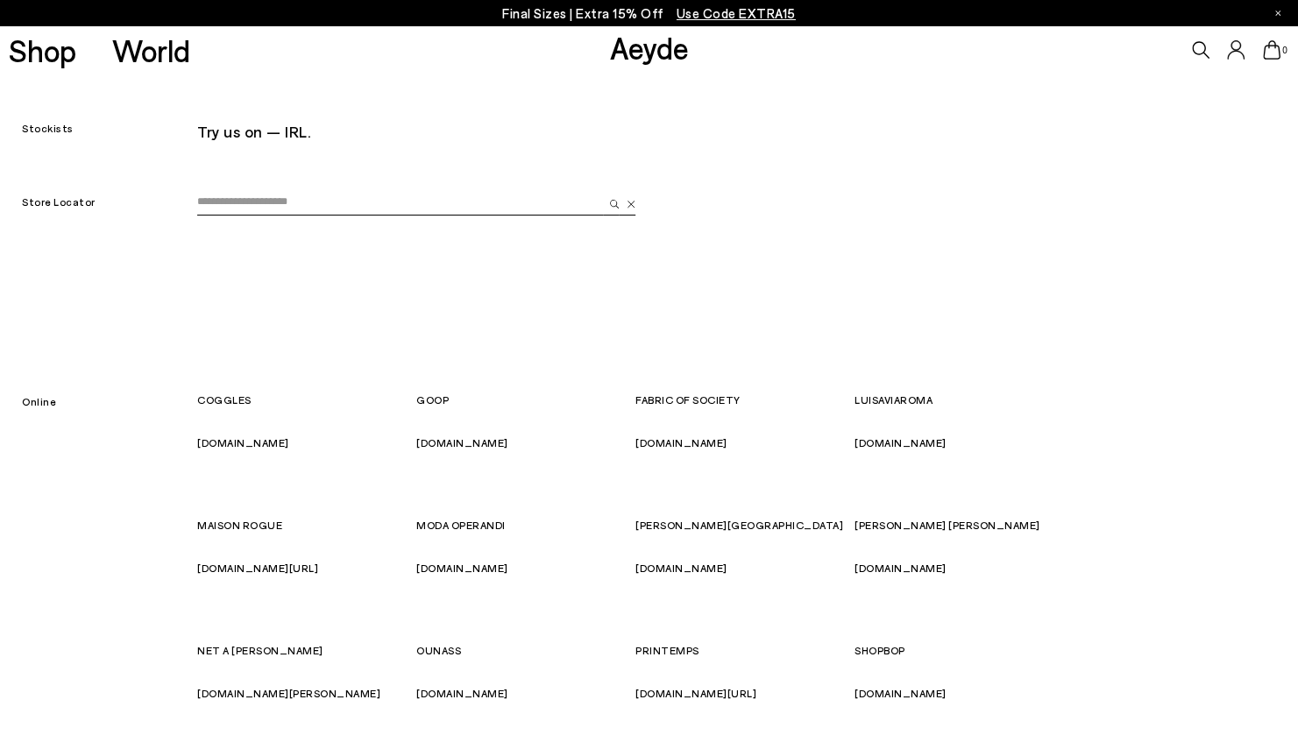
click at [209, 211] on input "email" at bounding box center [400, 202] width 406 height 26
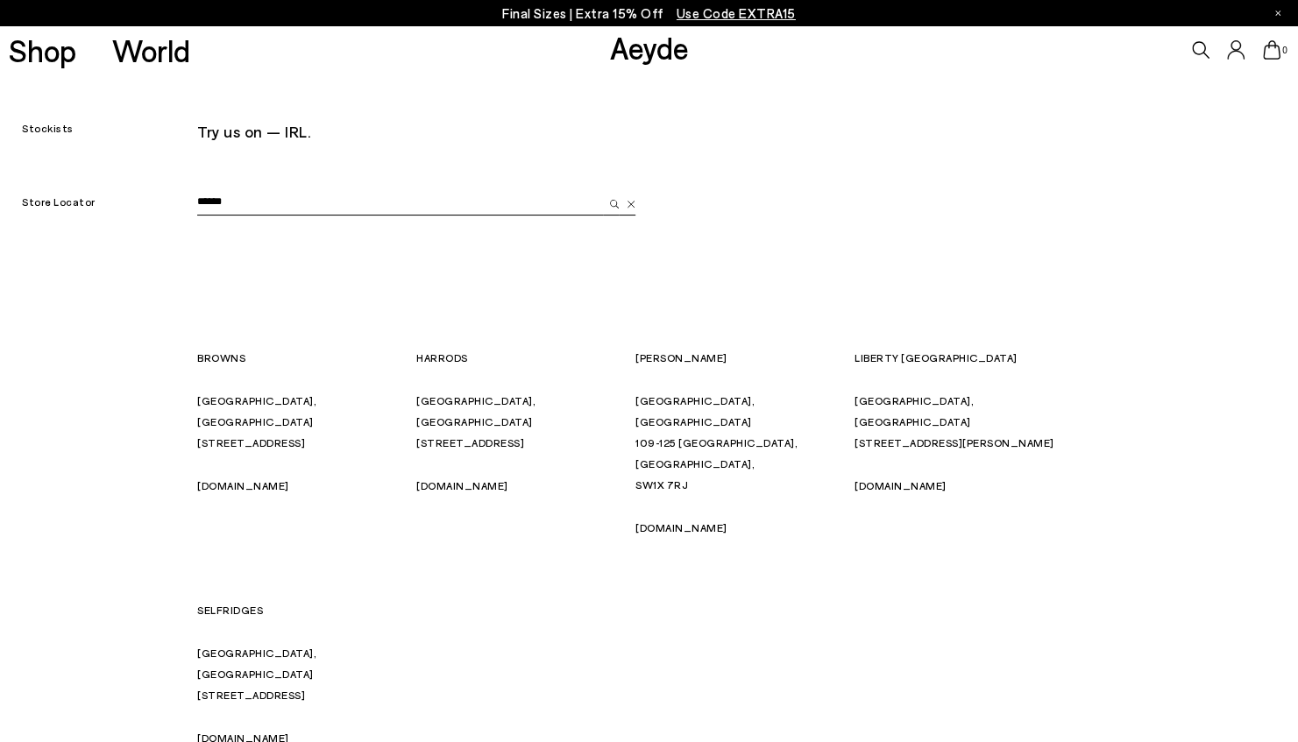
type input "******"
